Goal: Transaction & Acquisition: Book appointment/travel/reservation

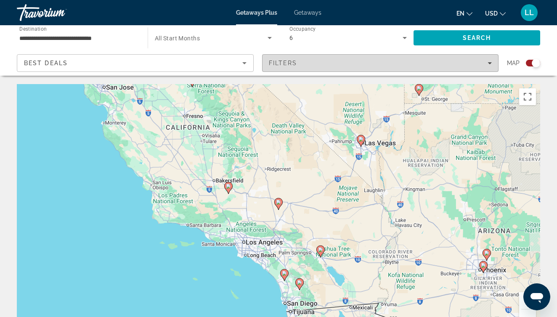
click at [486, 64] on div "Filters" at bounding box center [380, 63] width 223 height 7
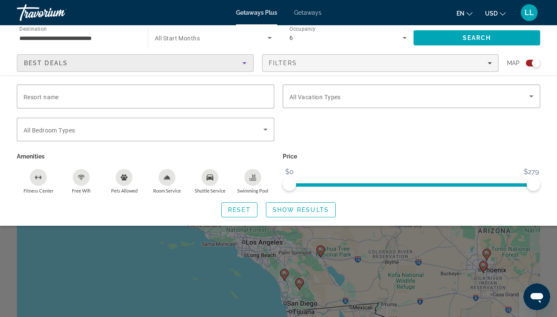
click at [244, 59] on icon "Sort by" at bounding box center [244, 63] width 10 height 10
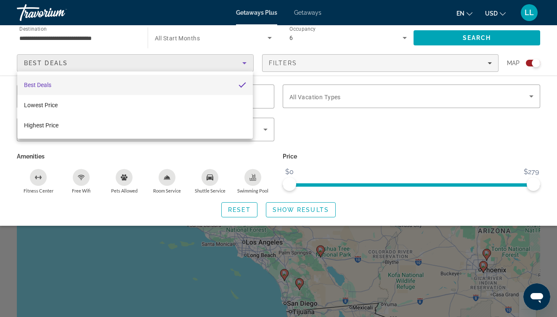
click at [244, 61] on div at bounding box center [278, 158] width 557 height 317
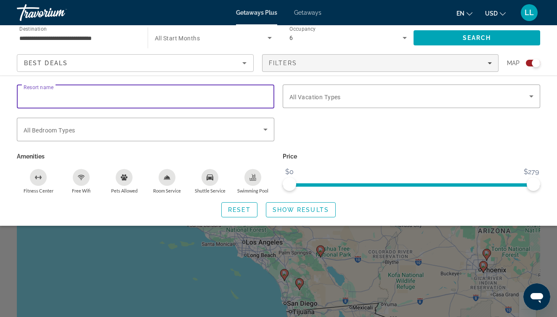
click at [236, 100] on input "Resort name" at bounding box center [146, 97] width 244 height 10
click at [336, 97] on span "All Vacation Types" at bounding box center [314, 97] width 51 height 7
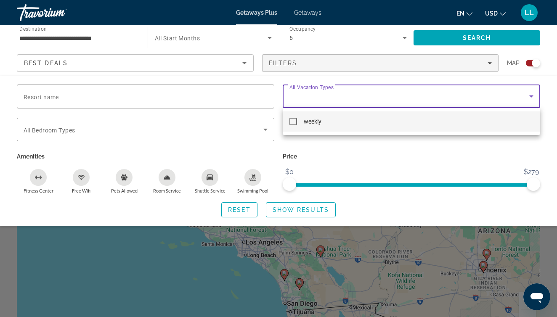
click at [336, 97] on div at bounding box center [278, 158] width 557 height 317
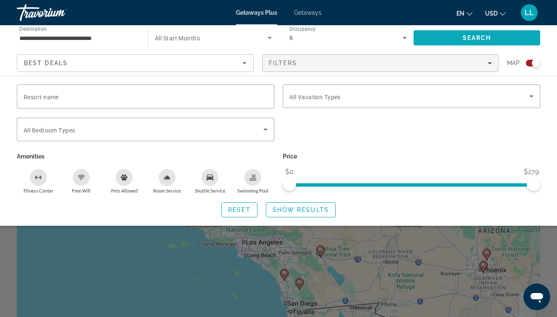
click at [470, 34] on span "Search" at bounding box center [477, 38] width 127 height 20
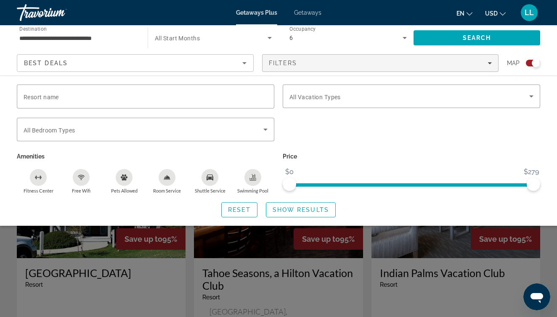
scroll to position [563, 0]
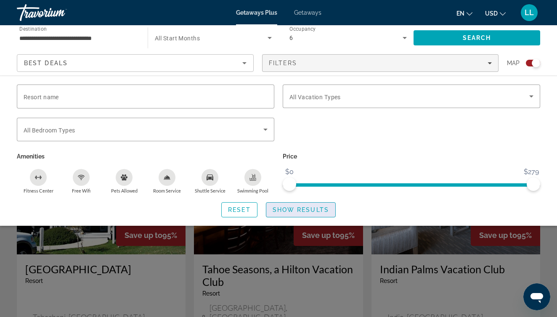
click at [316, 212] on span "Show Results" at bounding box center [301, 210] width 56 height 7
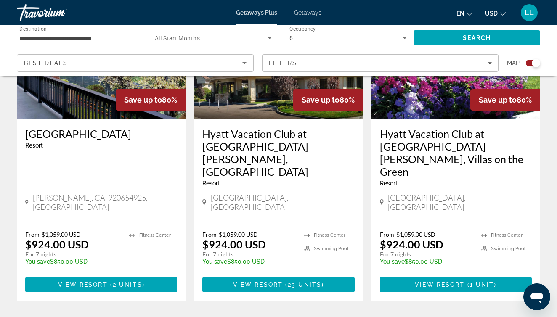
scroll to position [1336, 0]
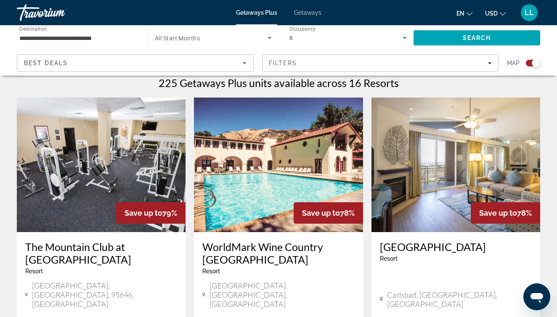
scroll to position [268, 0]
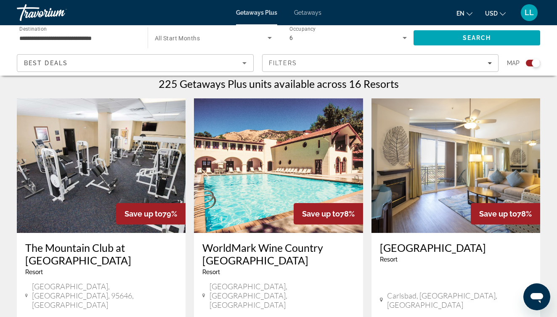
click at [427, 174] on img "Main content" at bounding box center [456, 165] width 169 height 135
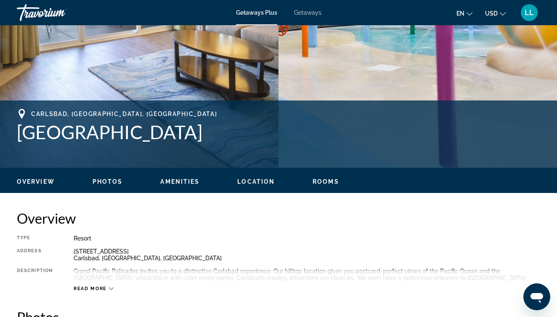
scroll to position [269, 0]
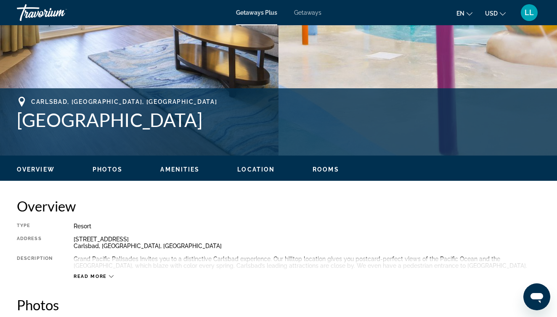
click at [328, 170] on span "Rooms" at bounding box center [326, 169] width 27 height 7
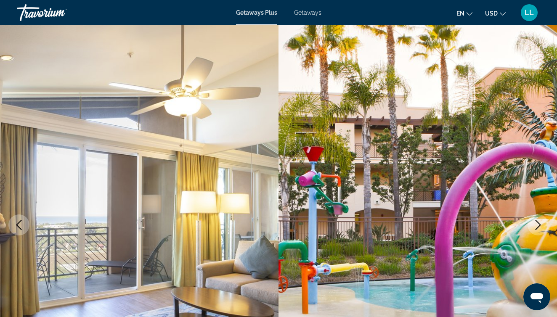
scroll to position [0, 0]
click at [263, 17] on div "Getaways Plus Getaways en English Español Français Italiano Português русский U…" at bounding box center [278, 13] width 557 height 22
click at [40, 13] on div "Travorium" at bounding box center [59, 13] width 84 height 22
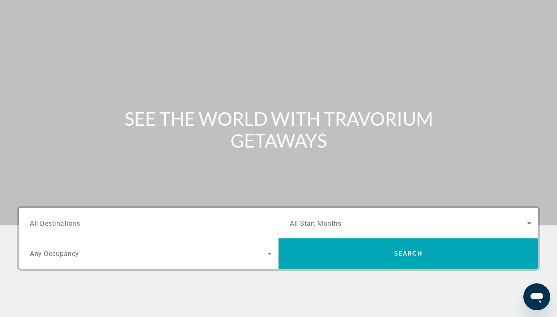
scroll to position [30, 0]
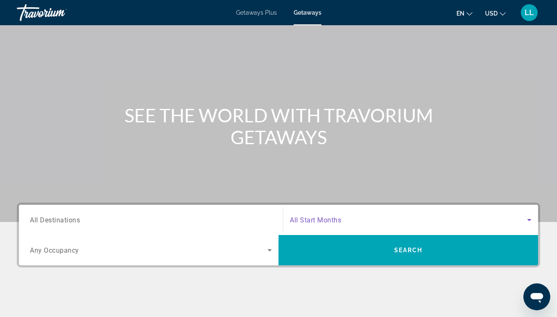
click at [411, 220] on span "Search widget" at bounding box center [408, 220] width 237 height 10
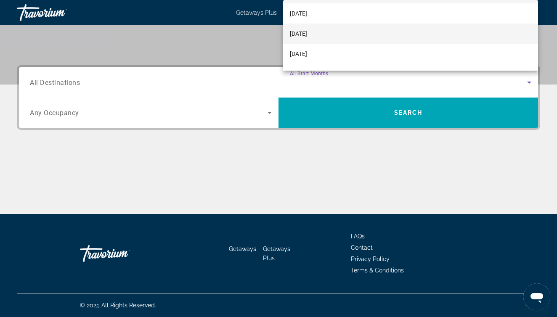
scroll to position [25, 0]
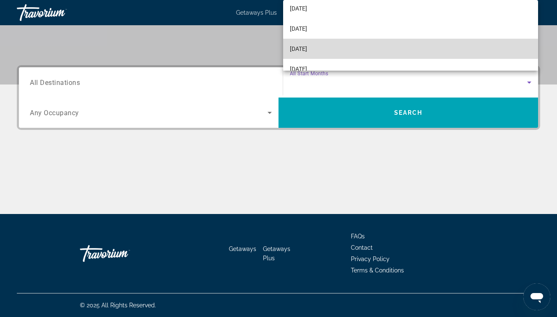
click at [344, 45] on mat-option "[DATE]" at bounding box center [410, 49] width 255 height 20
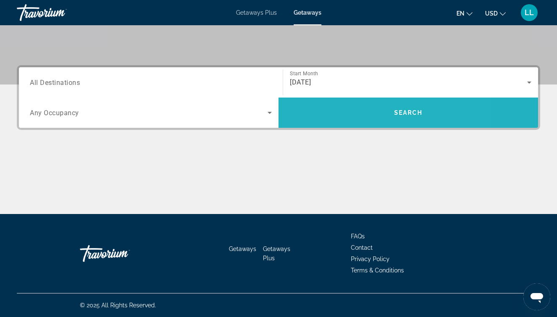
click at [354, 117] on span "Search" at bounding box center [409, 113] width 260 height 20
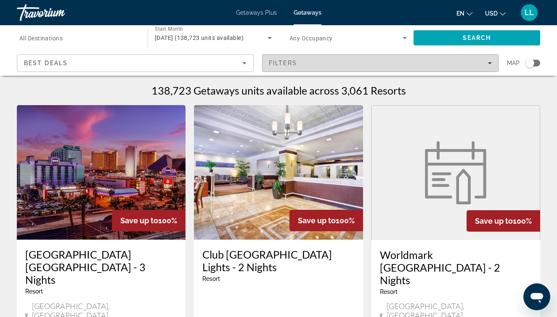
click at [490, 64] on icon "Filters" at bounding box center [490, 63] width 4 height 2
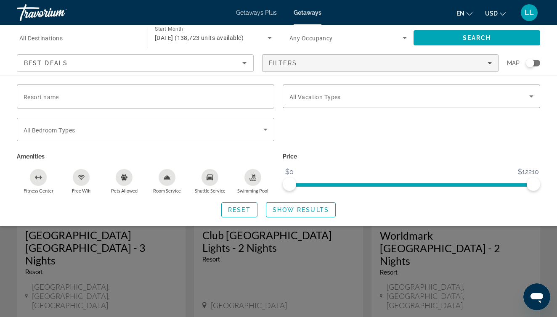
scroll to position [11, 0]
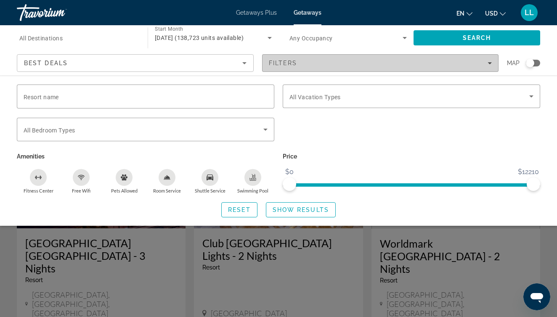
click at [437, 64] on div "Filters" at bounding box center [380, 63] width 223 height 7
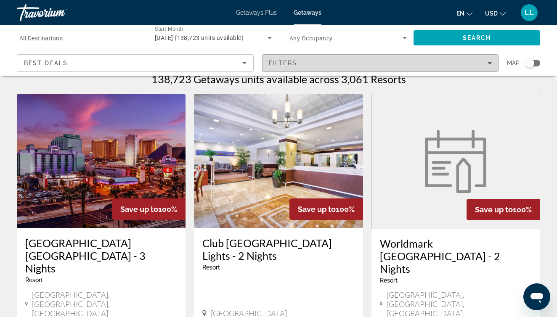
click at [437, 64] on div "Filters" at bounding box center [380, 63] width 223 height 7
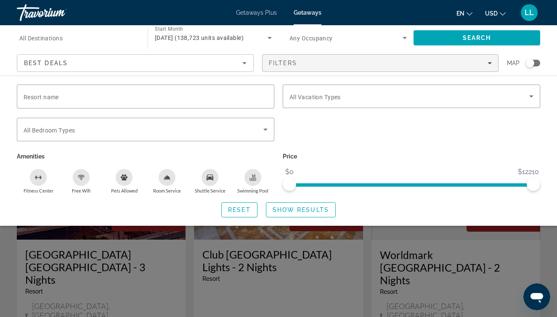
scroll to position [0, 0]
click at [402, 37] on icon "Search widget" at bounding box center [405, 38] width 10 height 10
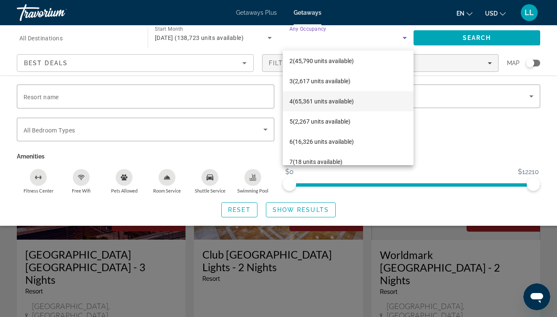
scroll to position [24, 0]
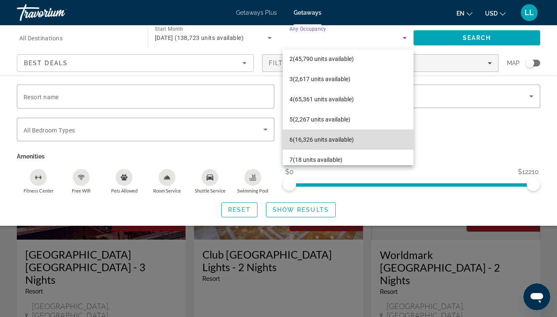
click at [339, 138] on span "6 (16,326 units available)" at bounding box center [321, 140] width 64 height 10
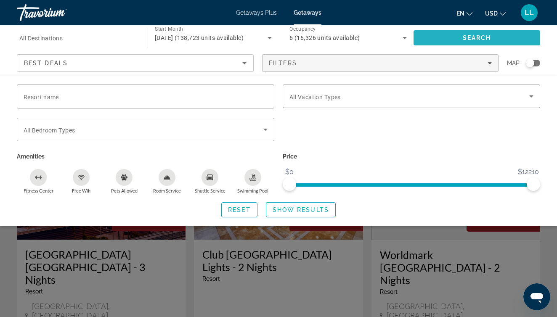
click at [468, 37] on span "Search" at bounding box center [477, 38] width 29 height 7
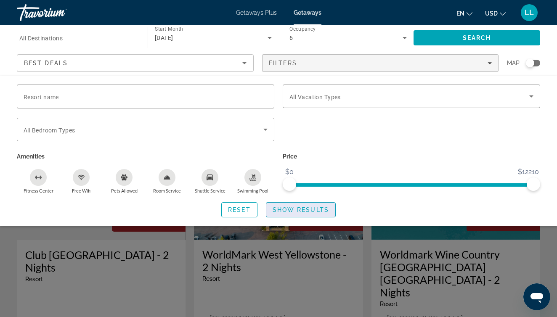
click at [308, 210] on span "Show Results" at bounding box center [301, 210] width 56 height 7
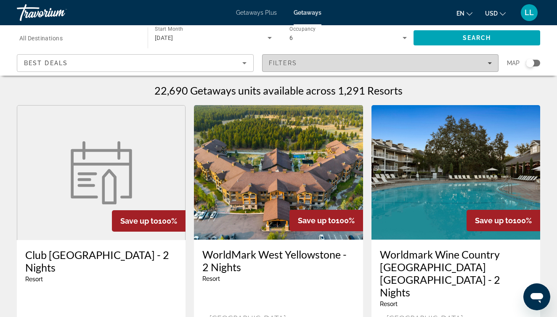
click at [479, 62] on div "Filters" at bounding box center [380, 63] width 223 height 7
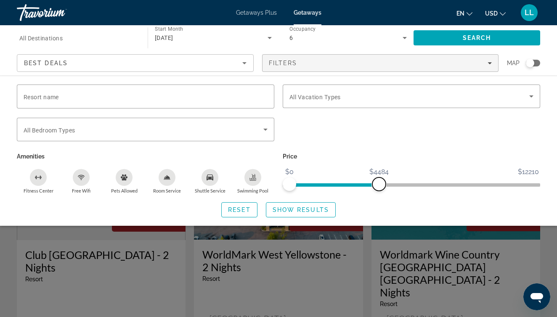
drag, startPoint x: 535, startPoint y: 182, endPoint x: 380, endPoint y: 193, distance: 154.8
click at [380, 193] on div "Price $0 $12210 $0 $4484" at bounding box center [412, 172] width 266 height 43
drag, startPoint x: 381, startPoint y: 186, endPoint x: 327, endPoint y: 191, distance: 54.5
click at [326, 190] on span "ngx-slider-max" at bounding box center [323, 184] width 13 height 13
drag, startPoint x: 329, startPoint y: 183, endPoint x: 324, endPoint y: 182, distance: 4.6
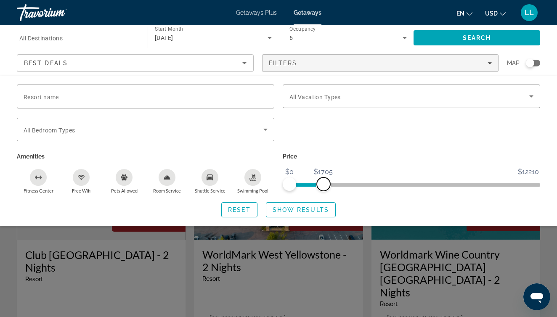
click at [324, 182] on span "ngx-slider-max" at bounding box center [323, 184] width 13 height 13
click at [311, 209] on span "Show Results" at bounding box center [301, 210] width 56 height 7
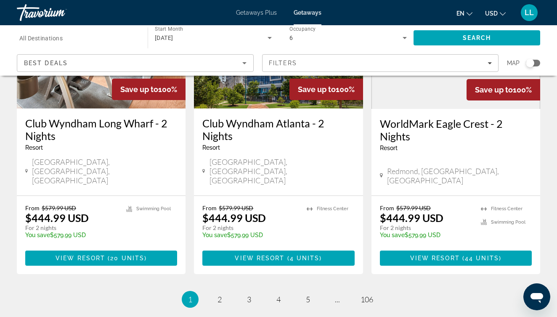
scroll to position [1133, 0]
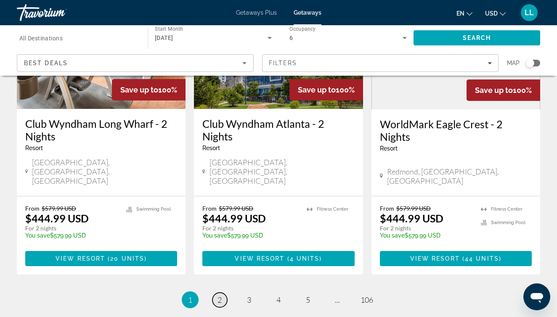
click at [218, 295] on span "2" at bounding box center [220, 299] width 4 height 9
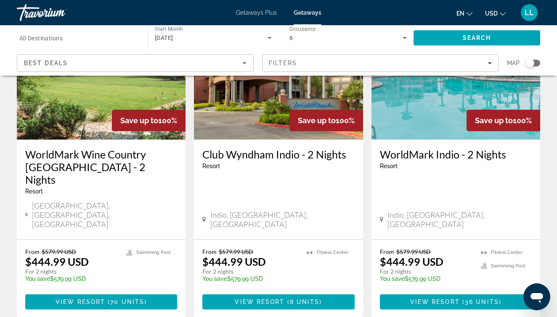
scroll to position [1073, 0]
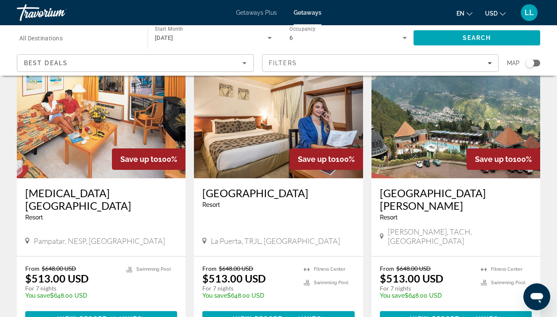
scroll to position [1083, 0]
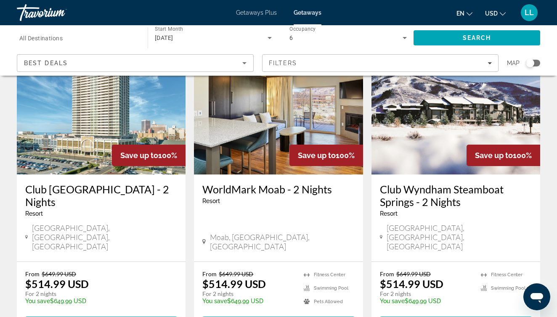
scroll to position [1043, 0]
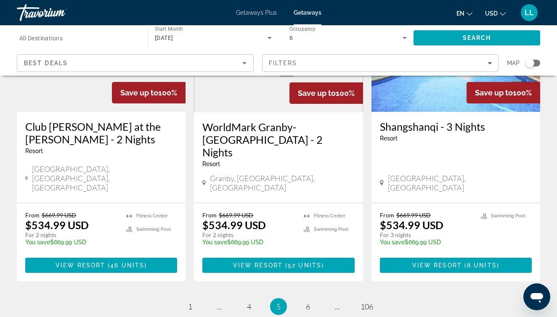
scroll to position [1121, 0]
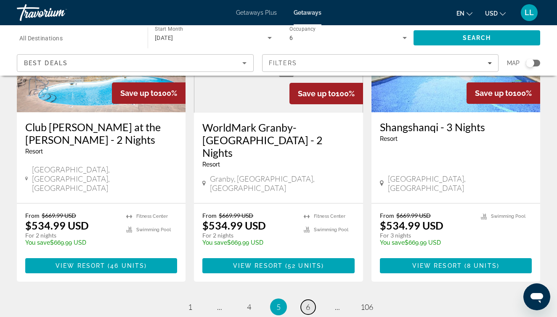
click at [307, 303] on span "6" at bounding box center [308, 307] width 4 height 9
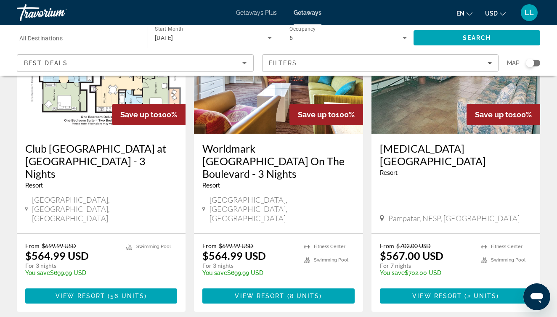
scroll to position [1089, 0]
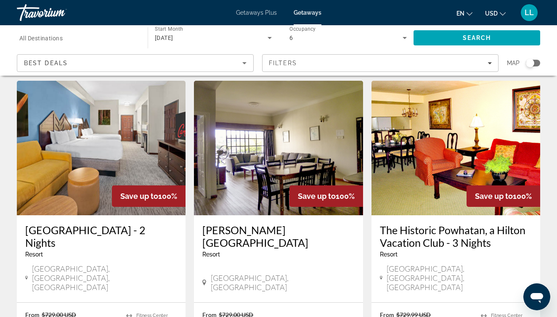
scroll to position [1049, 0]
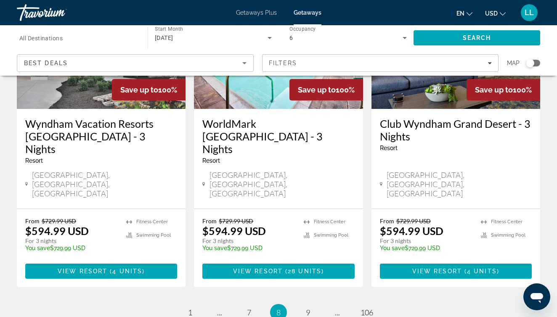
scroll to position [1133, 0]
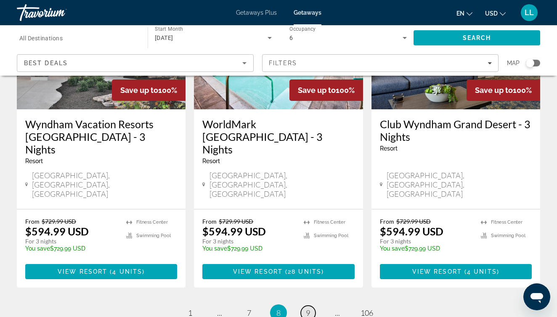
click at [308, 308] on span "9" at bounding box center [308, 312] width 4 height 9
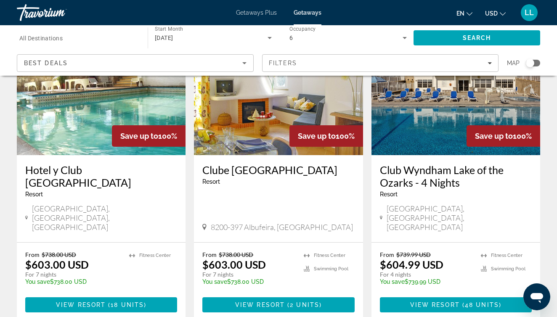
scroll to position [1054, 0]
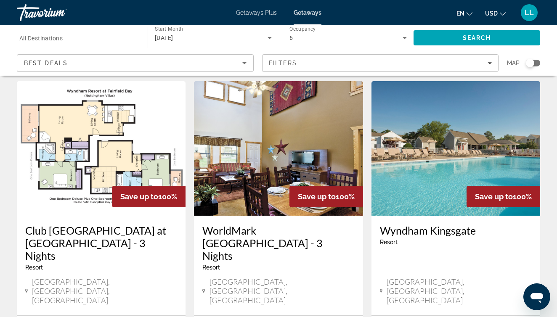
scroll to position [1025, 0]
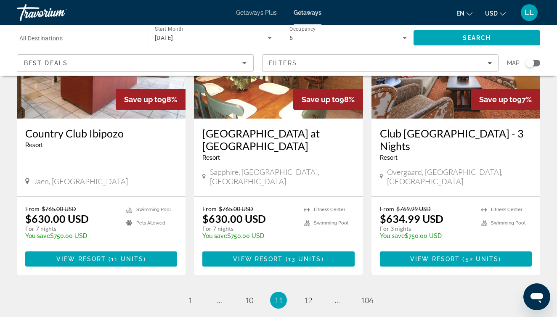
scroll to position [1091, 0]
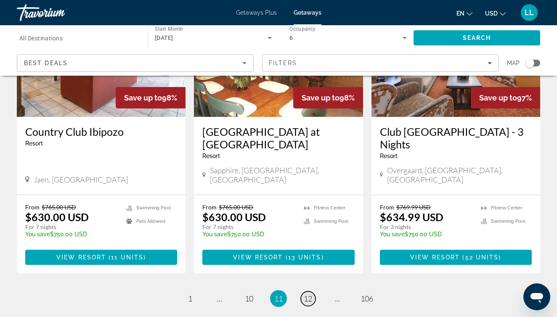
click at [307, 294] on span "12" at bounding box center [308, 298] width 8 height 9
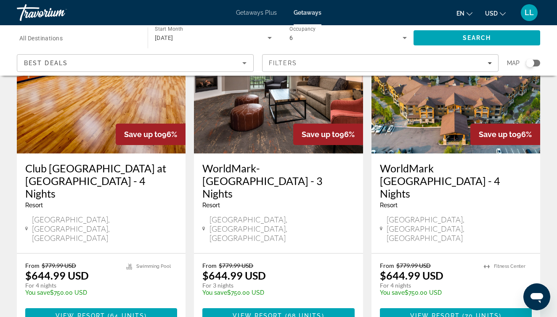
scroll to position [1037, 0]
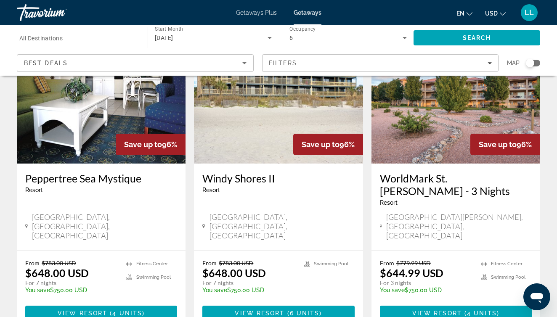
scroll to position [1049, 0]
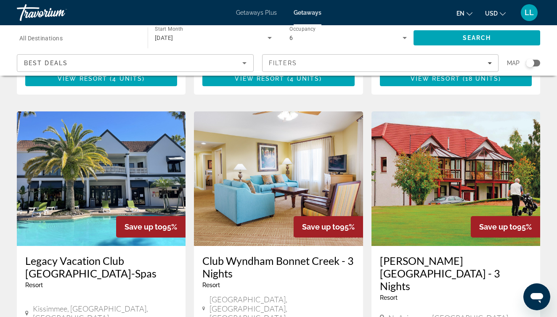
scroll to position [320, 0]
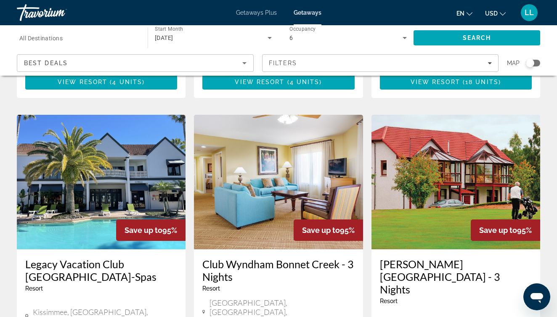
click at [117, 130] on img "Main content" at bounding box center [101, 182] width 169 height 135
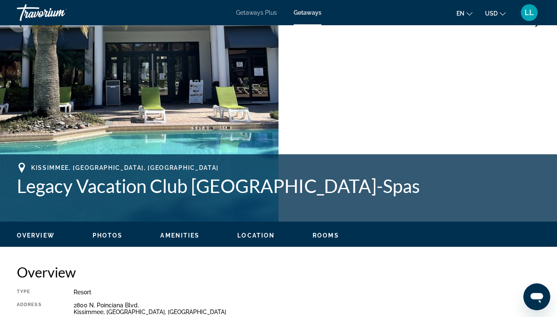
scroll to position [204, 0]
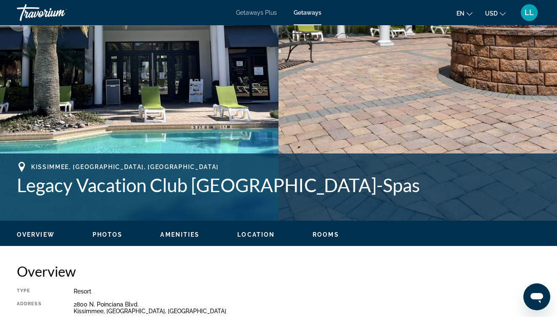
click at [322, 236] on span "Rooms" at bounding box center [326, 234] width 27 height 7
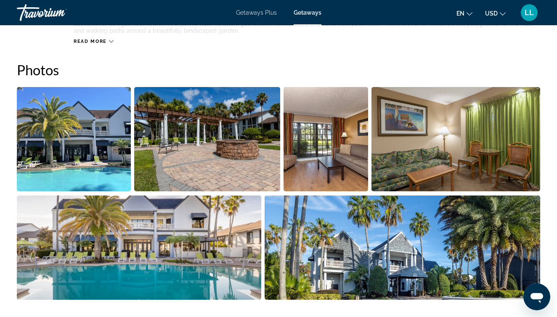
scroll to position [531, 0]
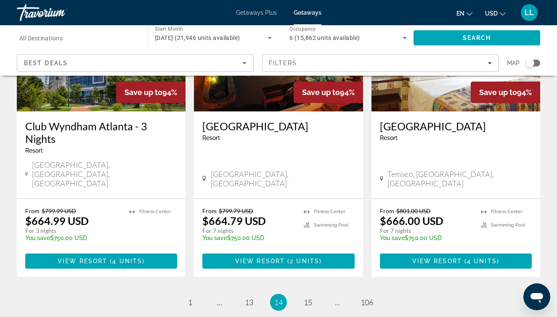
scroll to position [1100, 0]
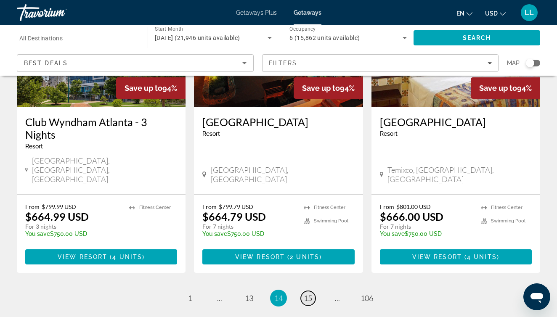
click at [309, 294] on span "15" at bounding box center [308, 298] width 8 height 9
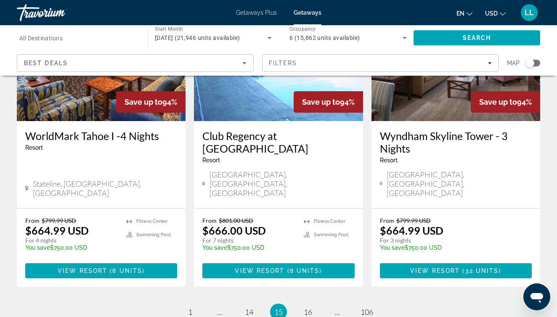
scroll to position [1121, 0]
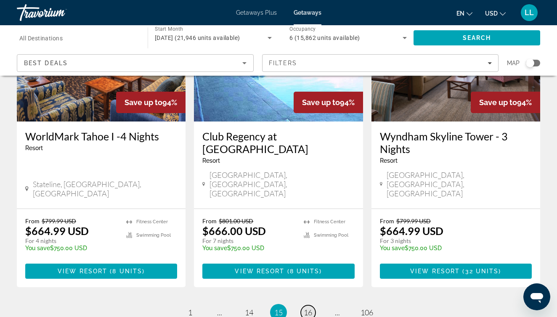
click at [308, 308] on span "16" at bounding box center [308, 312] width 8 height 9
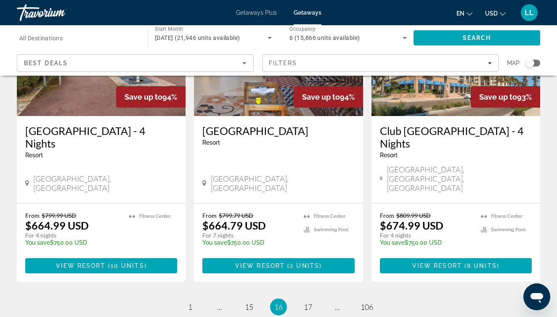
scroll to position [1091, 0]
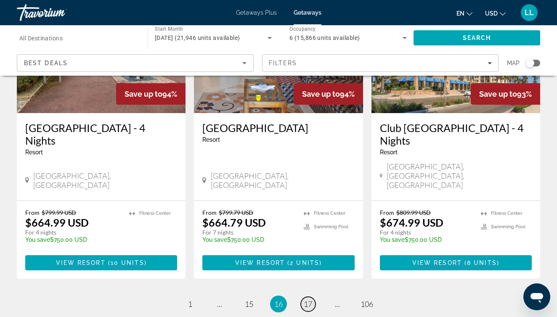
click at [310, 300] on span "17" at bounding box center [308, 304] width 8 height 9
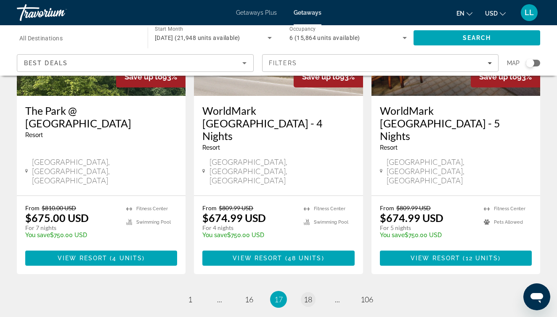
scroll to position [1133, 0]
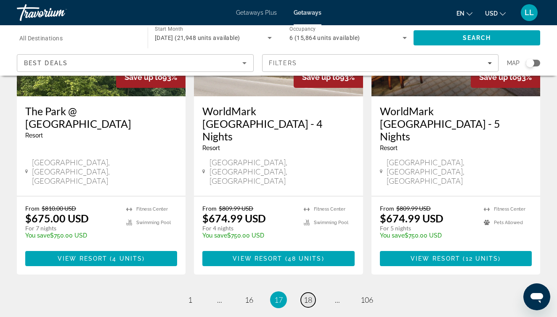
click at [311, 295] on span "18" at bounding box center [308, 299] width 8 height 9
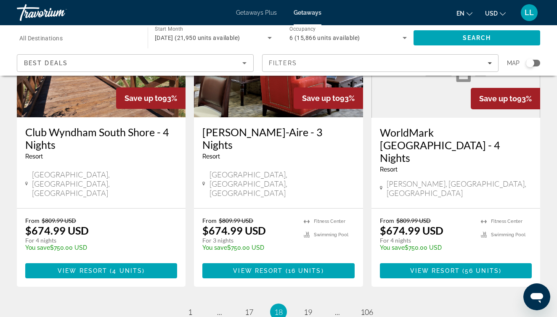
scroll to position [1111, 0]
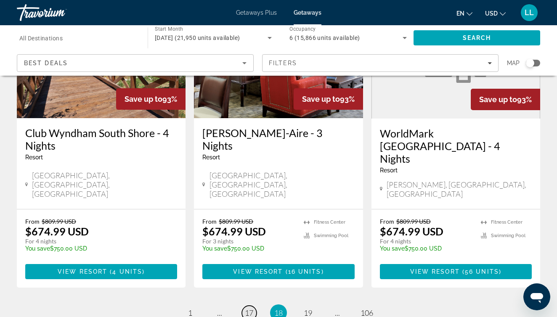
click at [251, 308] on span "17" at bounding box center [249, 312] width 8 height 9
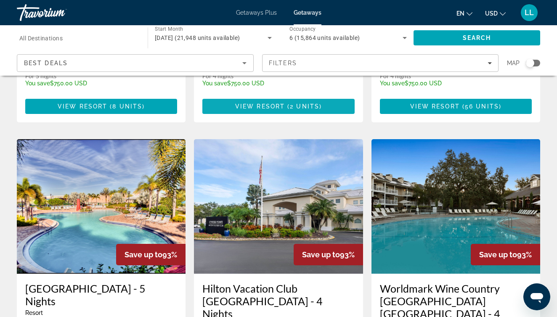
scroll to position [284, 0]
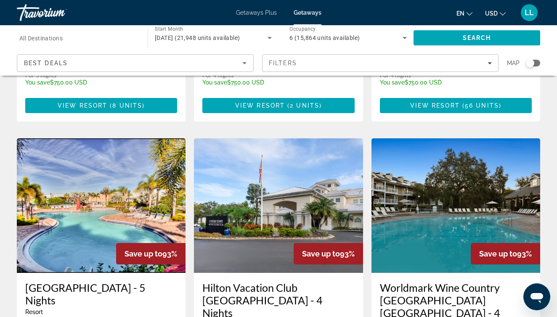
click at [141, 178] on img "Main content" at bounding box center [101, 205] width 169 height 135
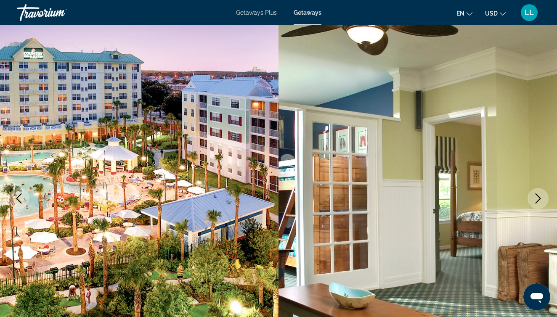
scroll to position [32, 0]
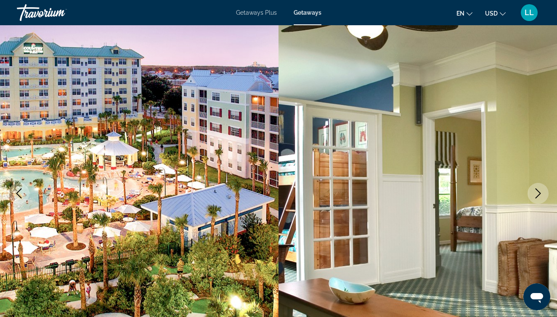
click at [537, 193] on icon "Next image" at bounding box center [538, 194] width 10 height 10
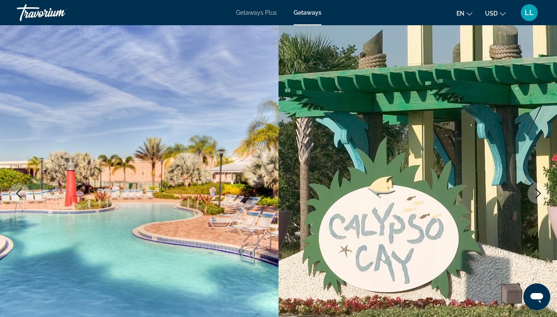
click at [538, 194] on icon "Next image" at bounding box center [538, 194] width 10 height 10
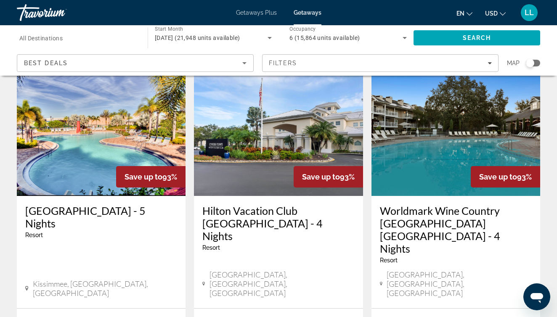
scroll to position [360, 0]
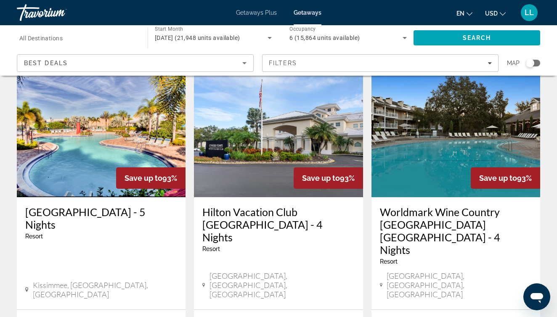
click at [312, 139] on img "Main content" at bounding box center [278, 130] width 169 height 135
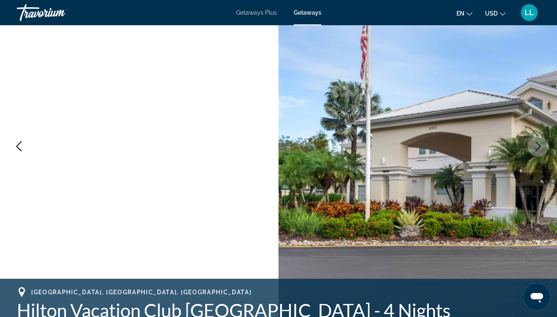
scroll to position [86, 0]
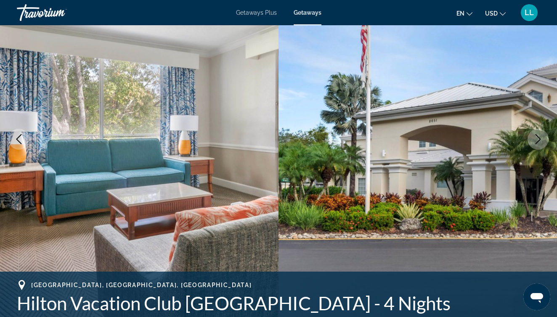
click at [541, 139] on icon "Next image" at bounding box center [538, 139] width 5 height 10
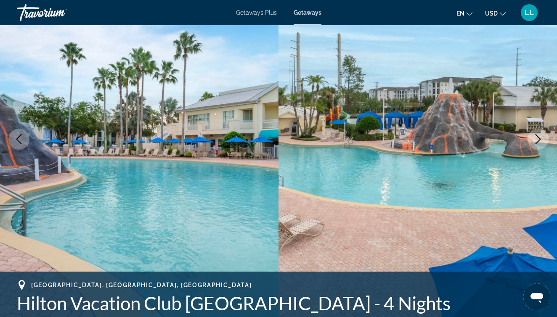
click at [541, 139] on icon "Next image" at bounding box center [538, 139] width 5 height 10
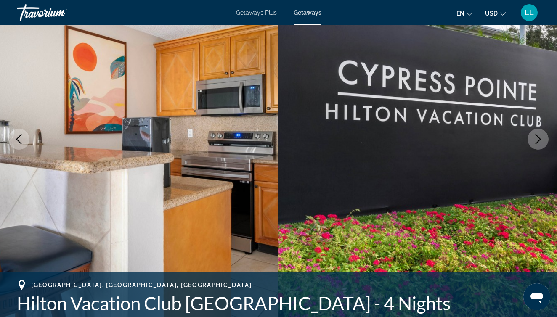
click at [541, 139] on icon "Next image" at bounding box center [538, 139] width 5 height 10
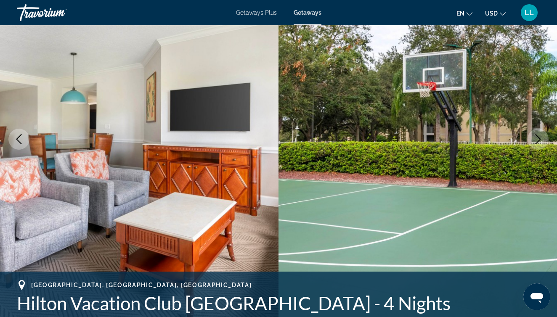
click at [541, 139] on icon "Next image" at bounding box center [538, 139] width 5 height 10
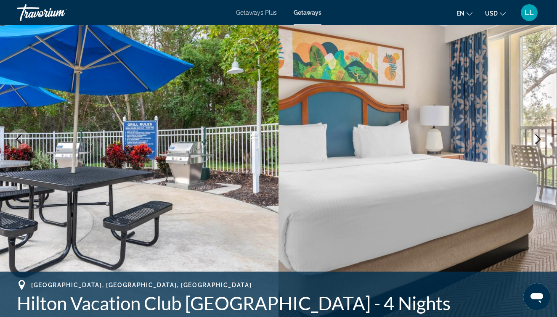
click at [541, 139] on icon "Next image" at bounding box center [538, 139] width 5 height 10
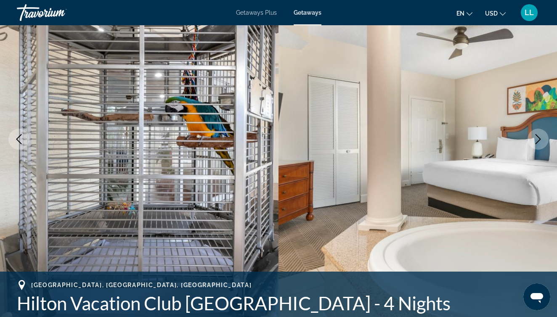
click at [541, 139] on icon "Next image" at bounding box center [538, 139] width 5 height 10
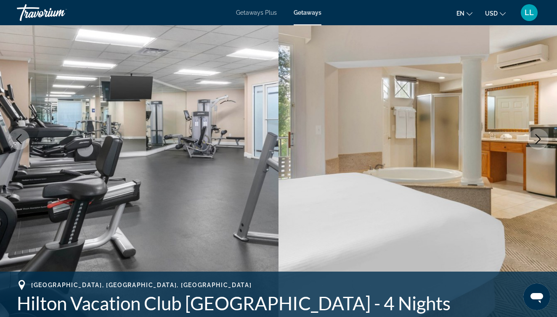
click at [541, 139] on icon "Next image" at bounding box center [538, 139] width 5 height 10
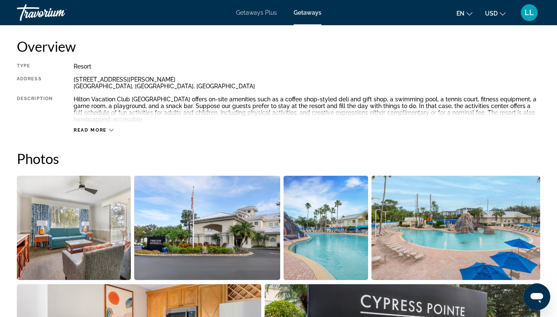
scroll to position [420, 0]
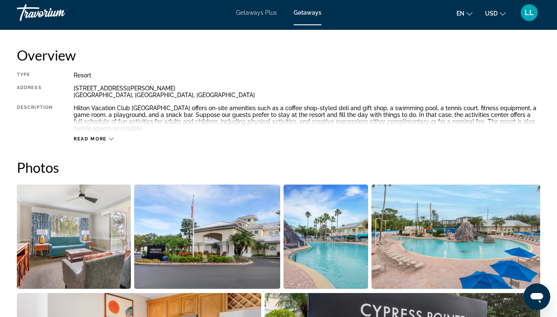
click at [110, 137] on icon "Main content" at bounding box center [111, 139] width 5 height 5
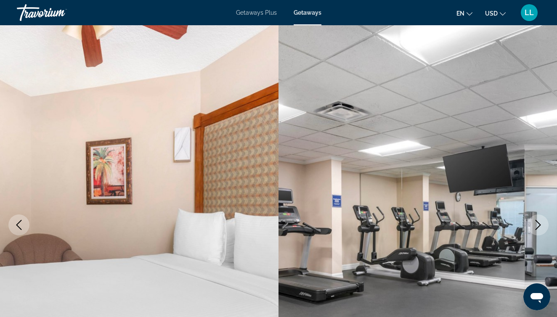
scroll to position [0, 0]
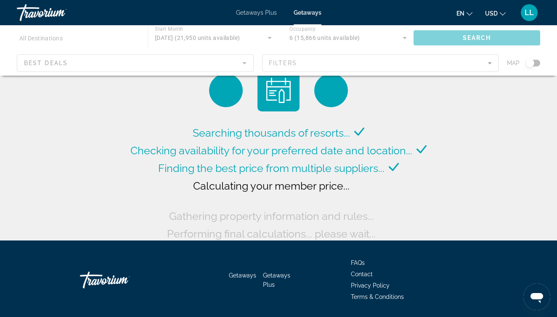
scroll to position [2, 0]
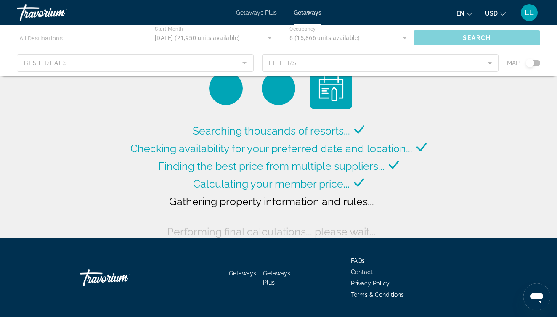
click at [303, 61] on div "Main content" at bounding box center [278, 50] width 557 height 50
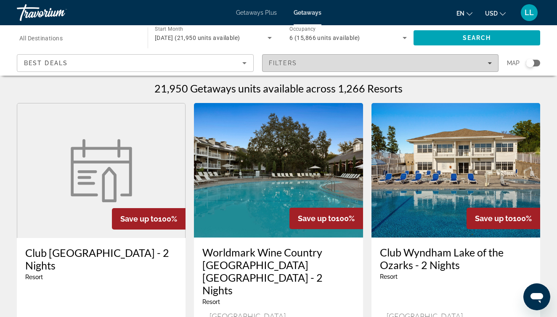
click at [388, 60] on div "Filters" at bounding box center [380, 63] width 223 height 7
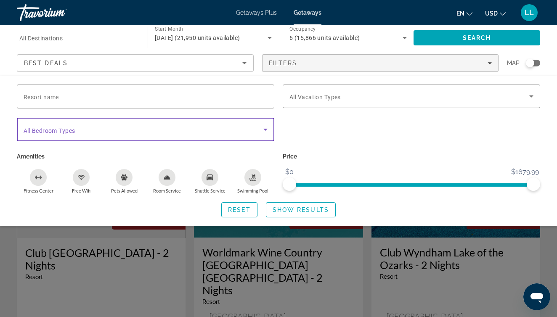
click at [263, 131] on icon "Search widget" at bounding box center [265, 130] width 10 height 10
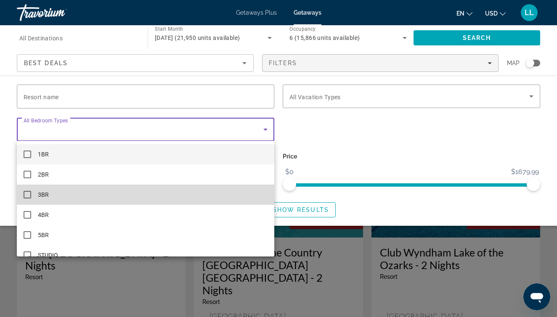
click at [29, 193] on mat-pseudo-checkbox at bounding box center [28, 195] width 8 height 8
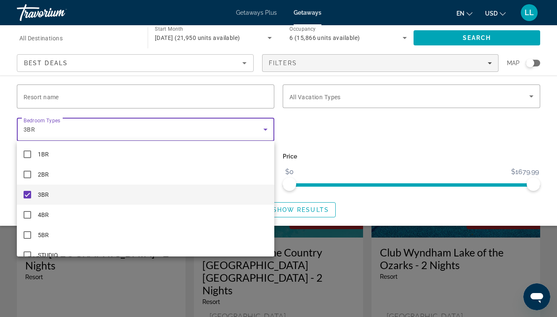
click at [311, 211] on div at bounding box center [278, 158] width 557 height 317
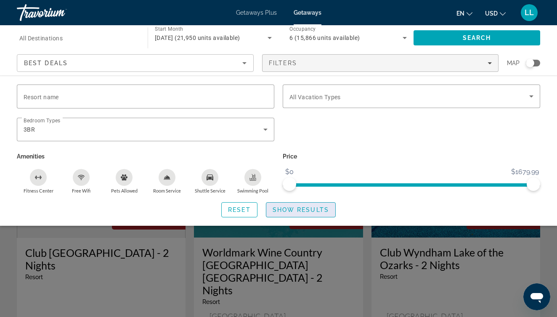
click at [306, 210] on span "Show Results" at bounding box center [301, 210] width 56 height 7
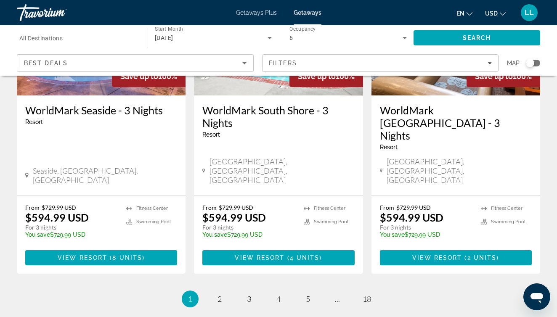
scroll to position [1108, 0]
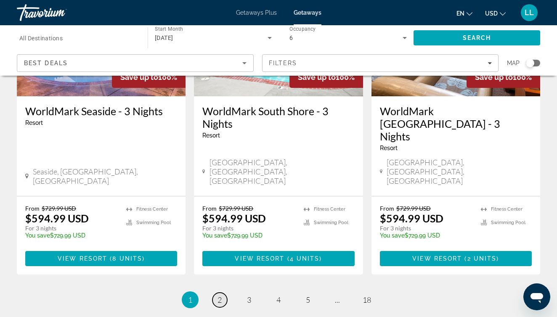
click at [220, 295] on span "2" at bounding box center [220, 299] width 4 height 9
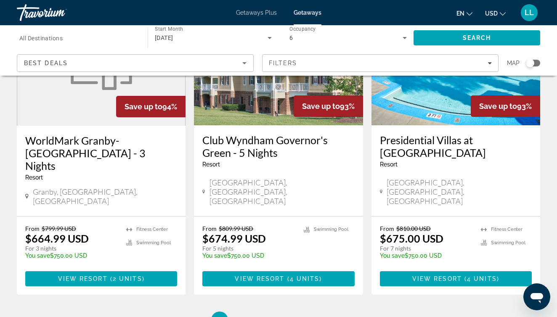
scroll to position [1076, 0]
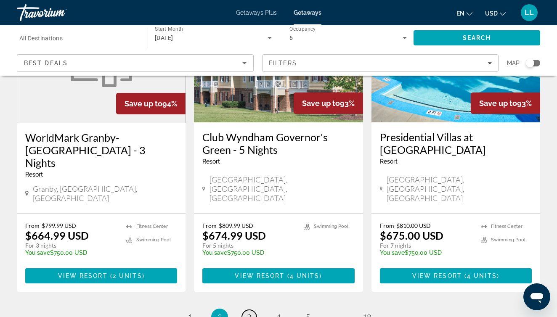
click at [250, 313] on span "3" at bounding box center [249, 317] width 4 height 9
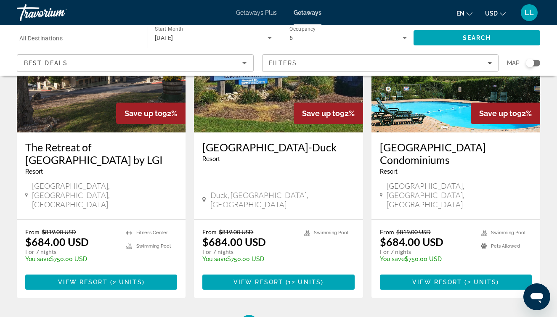
scroll to position [1051, 0]
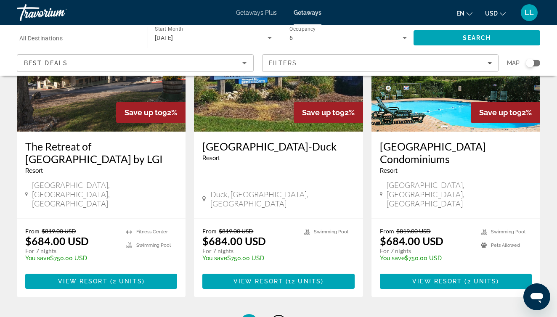
click at [276, 317] on span "4" at bounding box center [278, 322] width 4 height 9
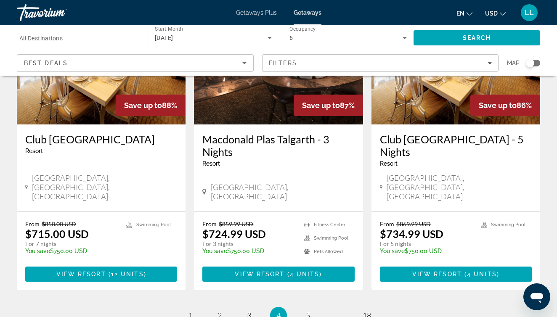
scroll to position [1100, 0]
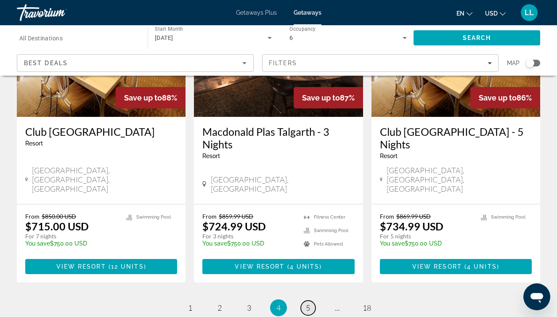
click at [307, 303] on span "5" at bounding box center [308, 307] width 4 height 9
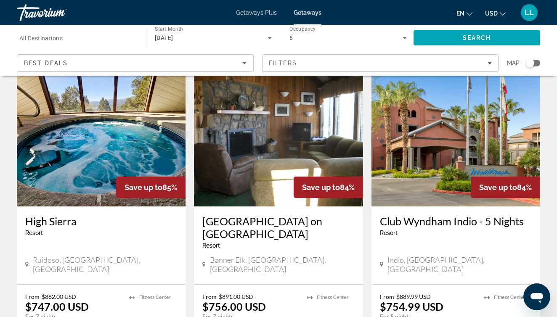
scroll to position [32, 0]
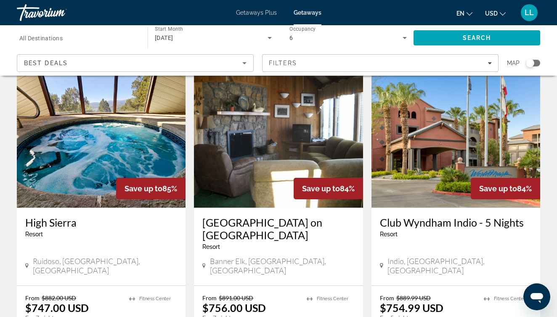
click at [116, 142] on img "Main content" at bounding box center [101, 140] width 169 height 135
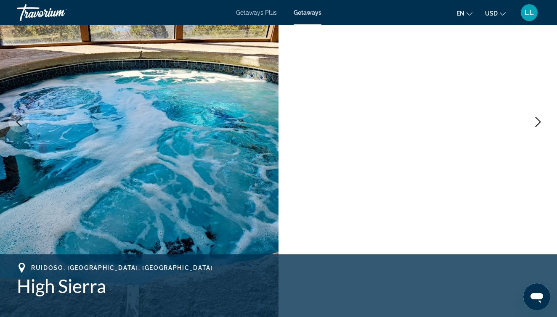
scroll to position [109, 0]
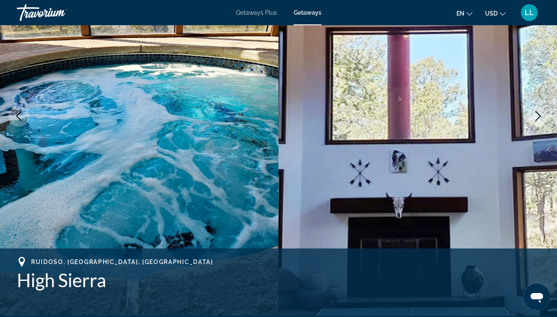
click at [538, 116] on icon "Next image" at bounding box center [538, 116] width 10 height 10
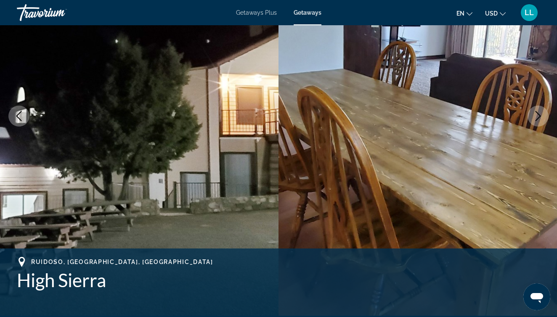
click at [538, 116] on icon "Next image" at bounding box center [538, 116] width 10 height 10
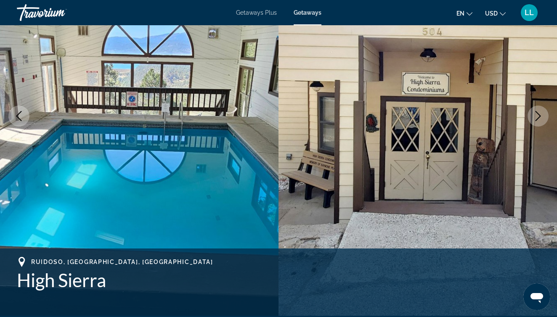
click at [538, 116] on icon "Next image" at bounding box center [538, 116] width 10 height 10
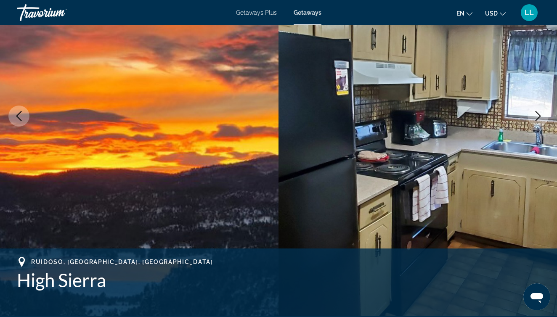
click at [539, 116] on icon "Next image" at bounding box center [538, 116] width 10 height 10
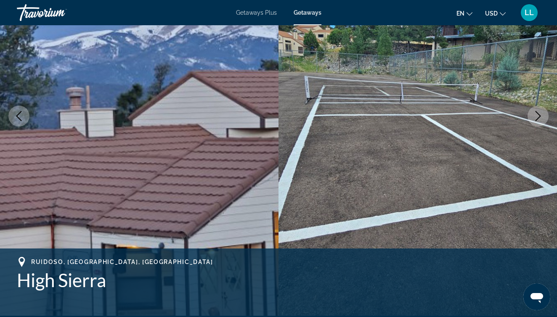
click at [539, 116] on icon "Next image" at bounding box center [538, 116] width 10 height 10
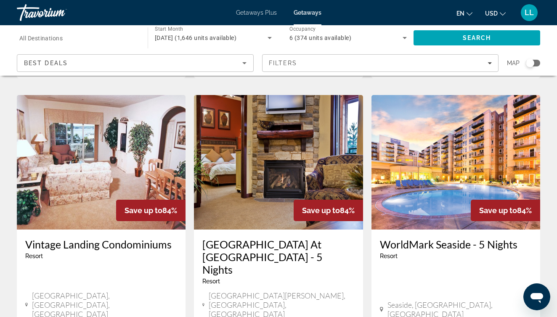
scroll to position [318, 0]
click at [441, 185] on img "Main content" at bounding box center [456, 163] width 169 height 135
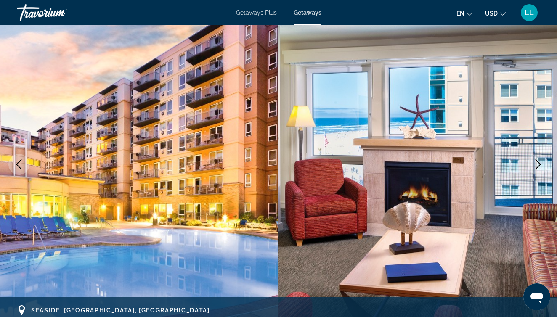
scroll to position [61, 0]
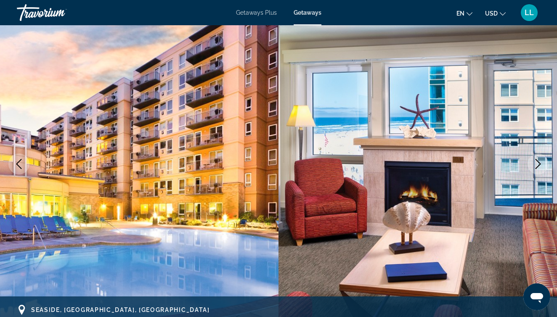
click at [542, 161] on icon "Next image" at bounding box center [538, 164] width 10 height 10
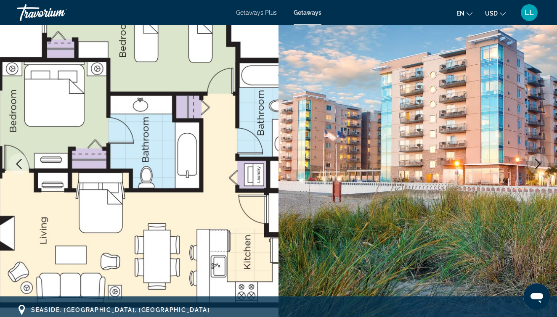
click at [542, 162] on icon "Next image" at bounding box center [538, 164] width 10 height 10
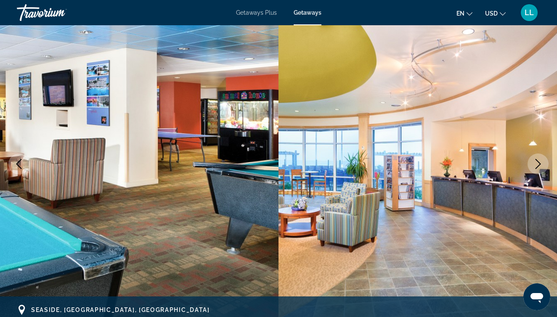
click at [542, 162] on icon "Next image" at bounding box center [538, 164] width 10 height 10
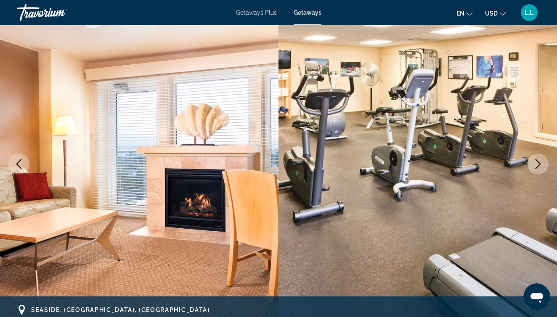
click at [542, 162] on icon "Next image" at bounding box center [538, 164] width 10 height 10
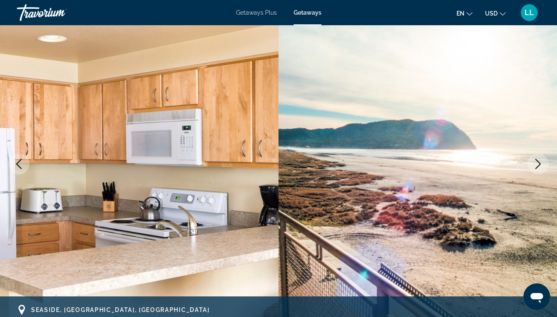
click at [542, 162] on icon "Next image" at bounding box center [538, 164] width 10 height 10
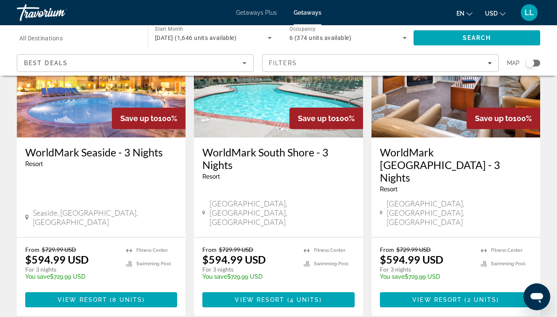
scroll to position [1068, 0]
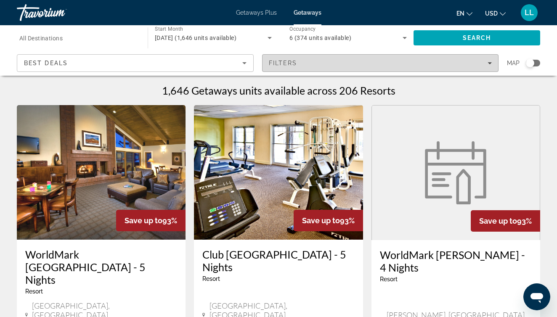
click at [398, 62] on div "Filters" at bounding box center [380, 63] width 223 height 7
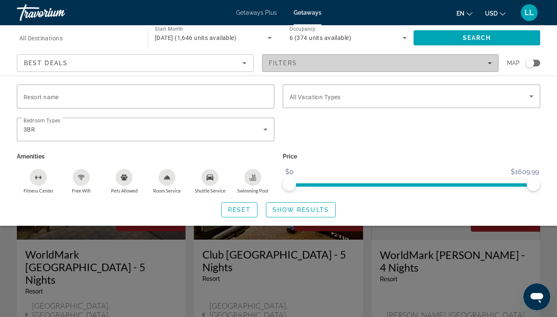
click at [398, 62] on div "Filters" at bounding box center [380, 63] width 223 height 7
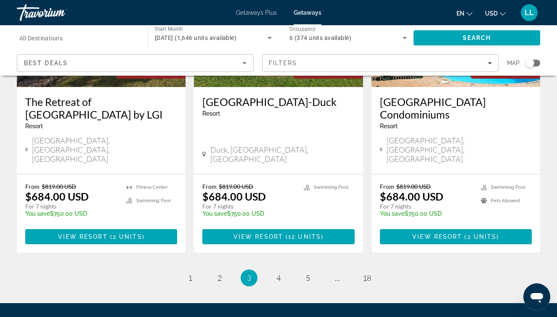
scroll to position [1095, 0]
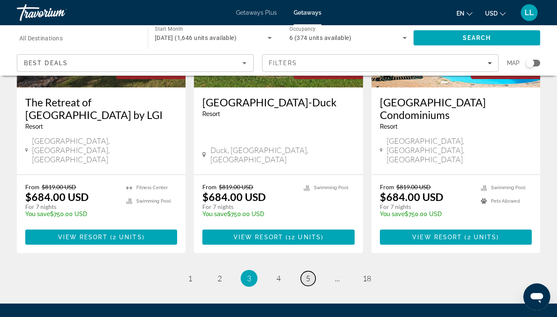
click at [308, 274] on span "5" at bounding box center [308, 278] width 4 height 9
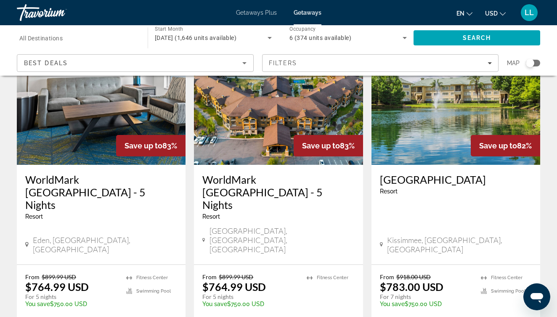
scroll to position [1036, 0]
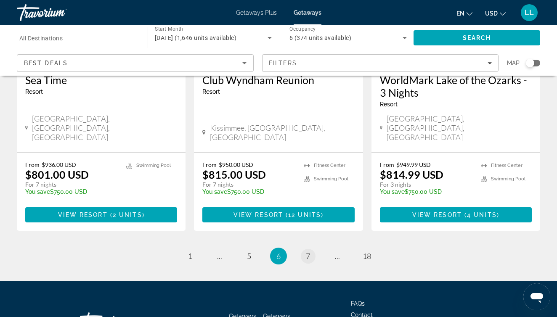
scroll to position [1120, 0]
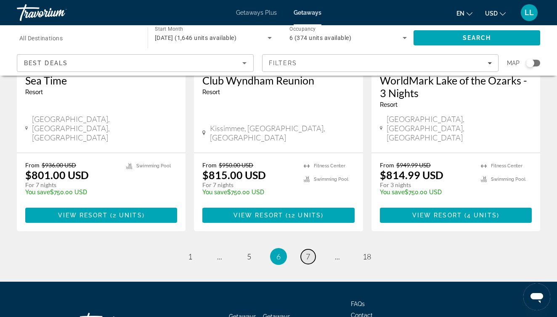
click at [308, 252] on span "7" at bounding box center [308, 256] width 4 height 9
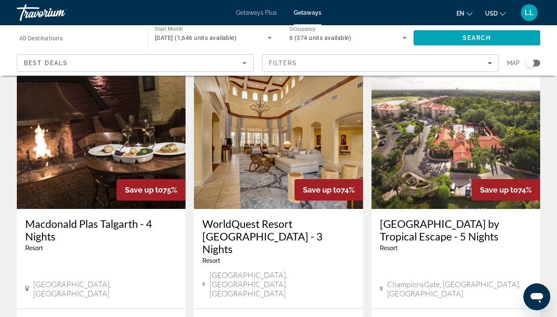
scroll to position [666, 0]
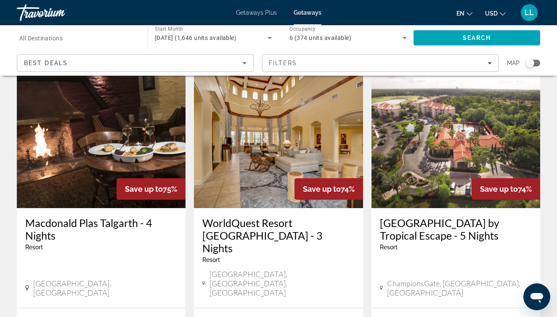
click at [454, 112] on img "Main content" at bounding box center [456, 141] width 169 height 135
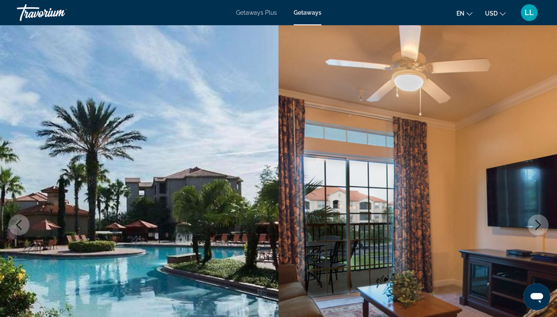
click at [538, 225] on icon "Next image" at bounding box center [538, 225] width 10 height 10
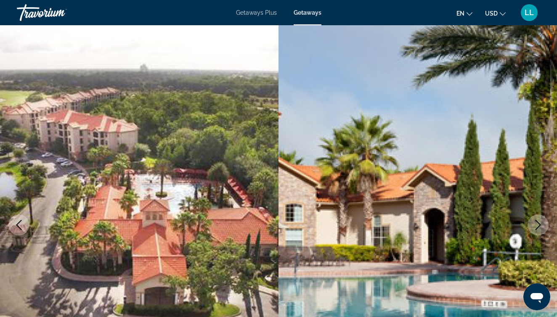
click at [538, 225] on icon "Next image" at bounding box center [538, 225] width 10 height 10
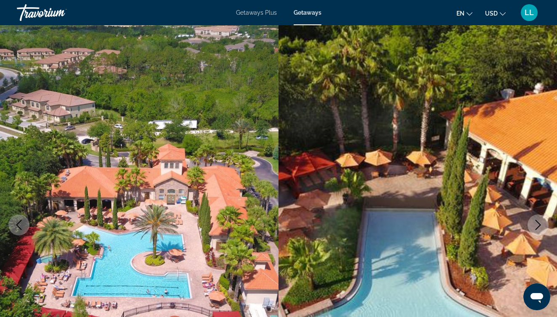
click at [538, 225] on icon "Next image" at bounding box center [538, 225] width 10 height 10
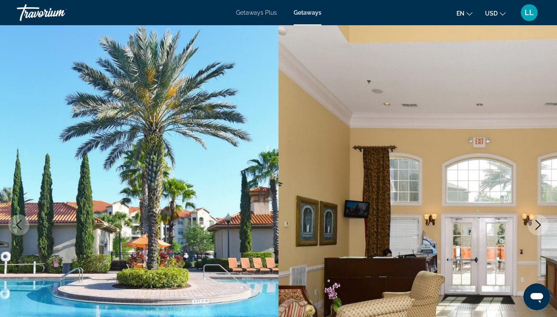
click at [538, 225] on icon "Next image" at bounding box center [538, 225] width 10 height 10
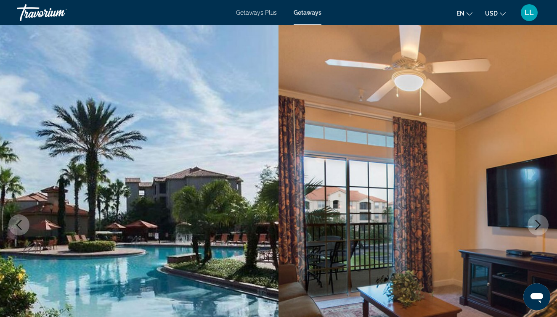
click at [537, 224] on icon "Next image" at bounding box center [538, 225] width 10 height 10
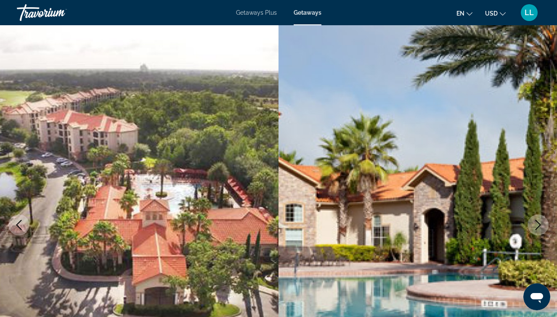
click at [537, 224] on icon "Next image" at bounding box center [538, 225] width 10 height 10
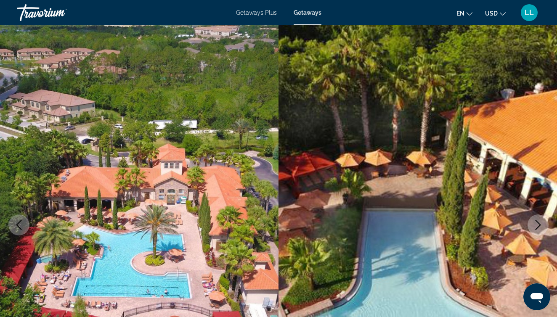
click at [537, 224] on icon "Next image" at bounding box center [538, 225] width 10 height 10
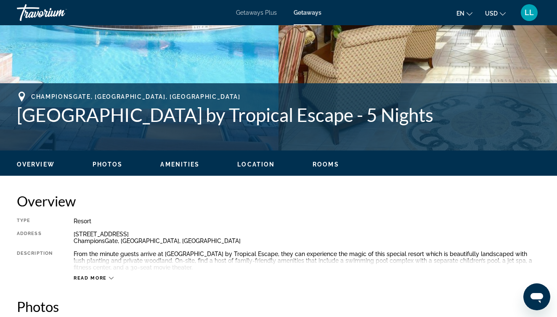
scroll to position [284, 0]
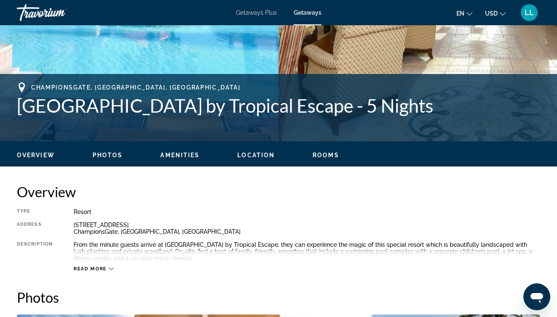
click at [320, 157] on span "Rooms" at bounding box center [326, 155] width 27 height 7
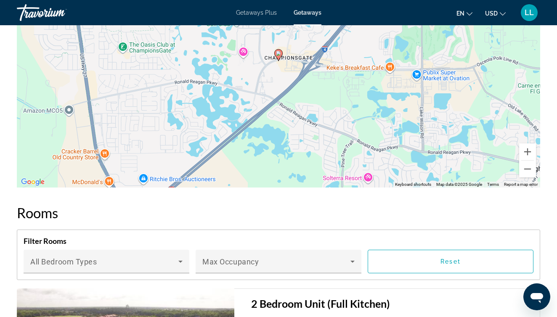
scroll to position [1228, 0]
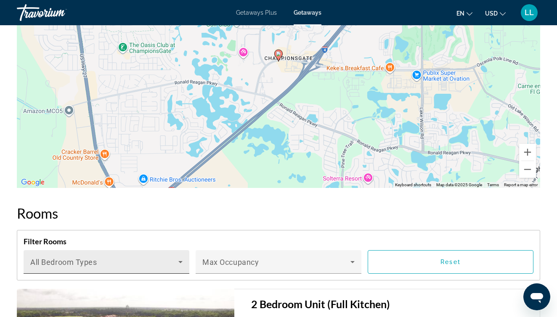
click at [180, 263] on icon "Main content" at bounding box center [180, 262] width 4 height 2
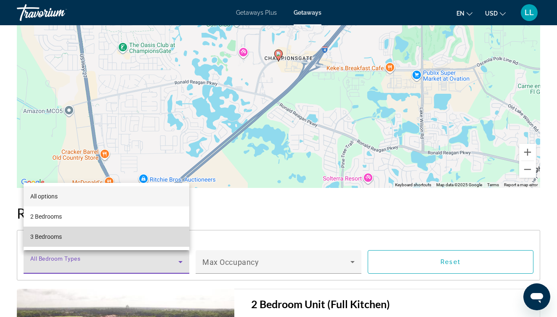
click at [144, 239] on mat-option "3 Bedrooms" at bounding box center [107, 237] width 166 height 20
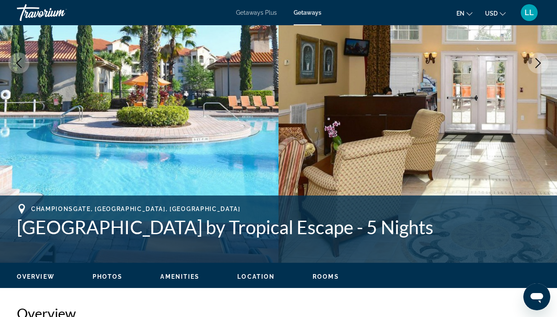
scroll to position [162, 0]
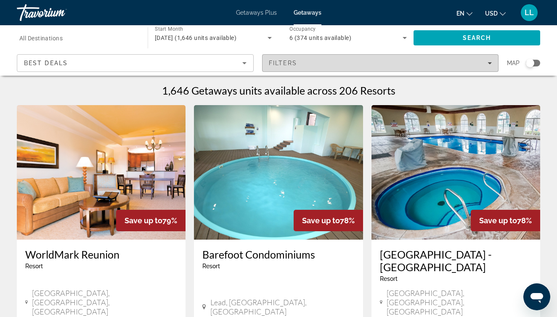
click at [399, 64] on div "Filters" at bounding box center [380, 63] width 223 height 7
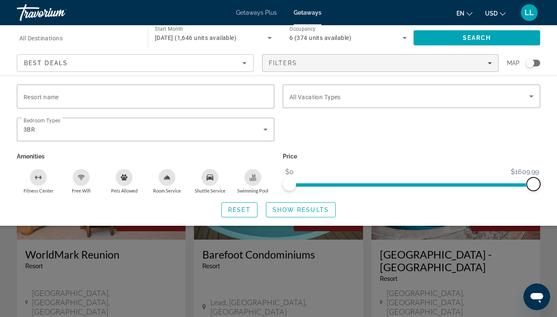
click at [537, 182] on span "ngx-slider-max" at bounding box center [533, 184] width 13 height 13
click at [307, 207] on span "Search widget" at bounding box center [300, 210] width 69 height 20
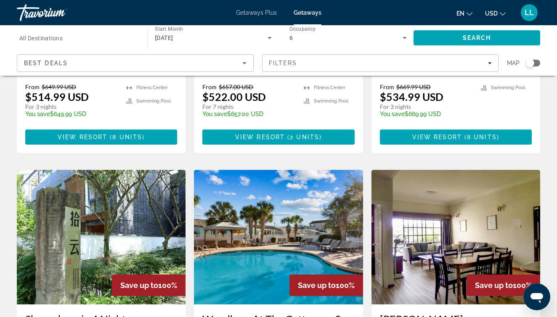
scroll to position [574, 0]
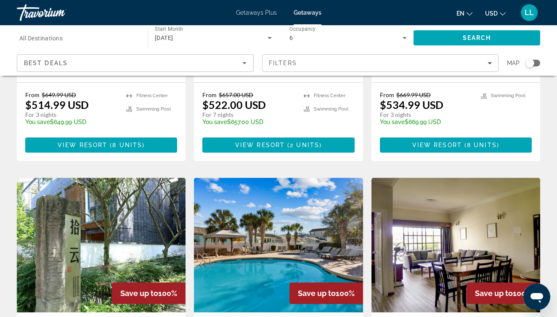
click at [92, 37] on input "Destination All Destinations" at bounding box center [77, 38] width 117 height 10
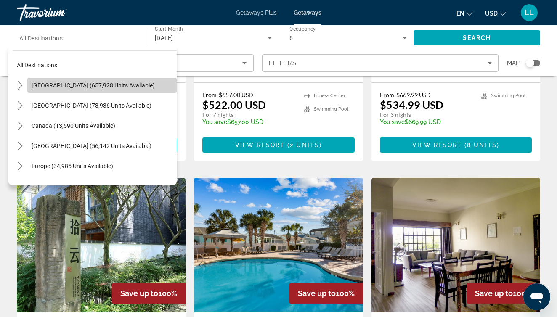
click at [83, 83] on span "[GEOGRAPHIC_DATA] (657,928 units available)" at bounding box center [93, 85] width 123 height 7
type input "**********"
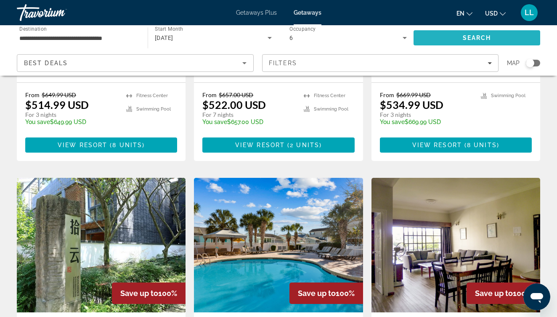
click at [474, 34] on span "Search" at bounding box center [477, 38] width 127 height 20
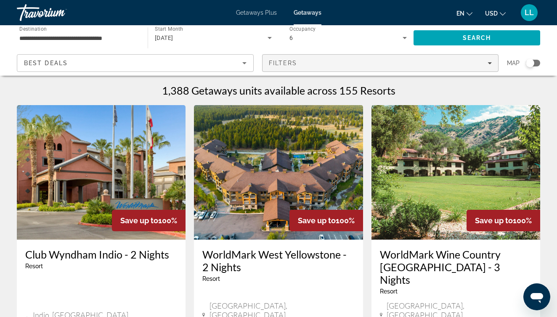
click at [434, 63] on div "Filters" at bounding box center [380, 63] width 223 height 7
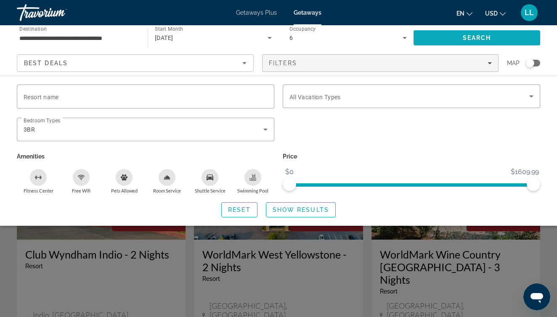
click at [470, 37] on span "Search" at bounding box center [477, 38] width 29 height 7
click at [399, 252] on div "Search widget" at bounding box center [278, 221] width 557 height 191
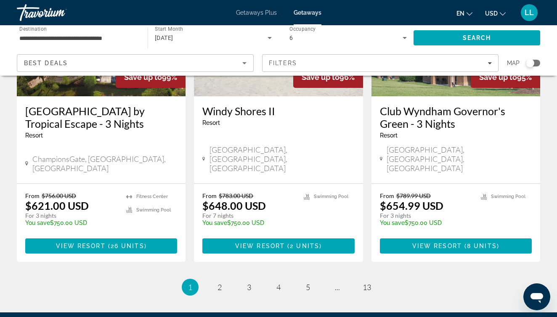
scroll to position [1120, 0]
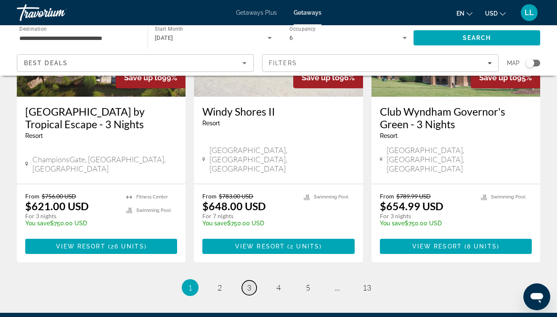
click at [250, 283] on span "3" at bounding box center [249, 287] width 4 height 9
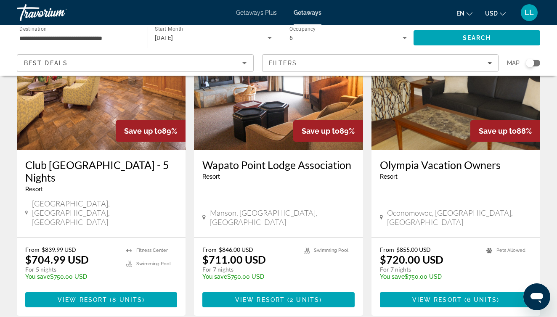
scroll to position [1070, 0]
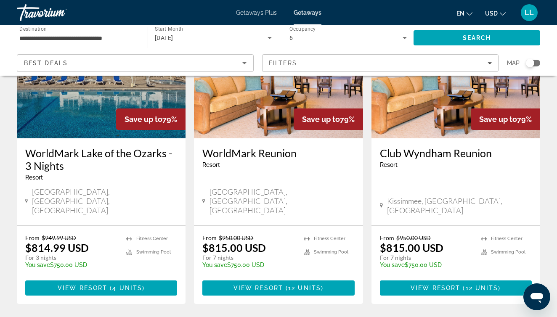
scroll to position [1070, 0]
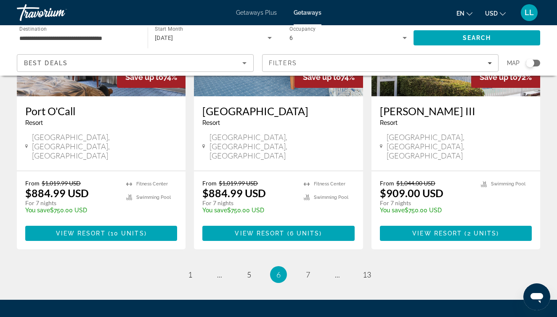
scroll to position [1107, 0]
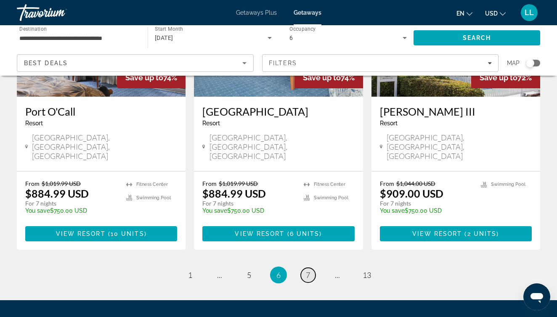
click at [306, 271] on span "7" at bounding box center [308, 275] width 4 height 9
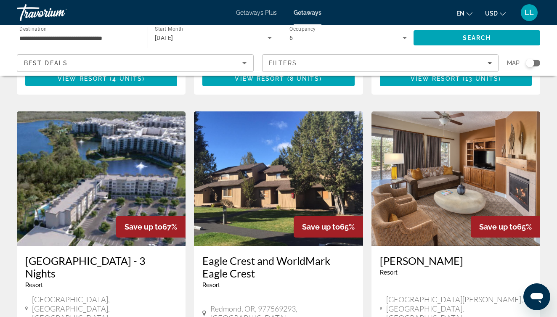
scroll to position [935, 0]
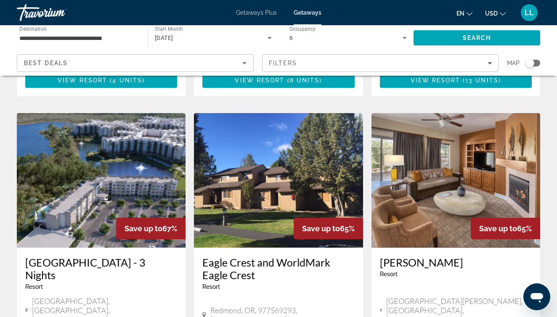
click at [117, 146] on img "Main content" at bounding box center [101, 180] width 169 height 135
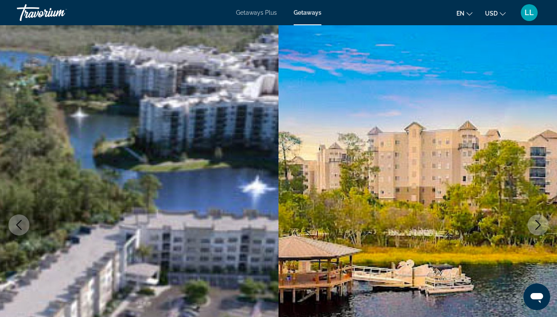
click at [539, 224] on icon "Next image" at bounding box center [538, 225] width 10 height 10
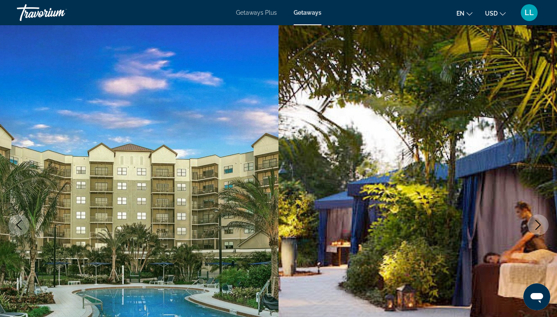
click at [539, 225] on icon "Next image" at bounding box center [538, 225] width 10 height 10
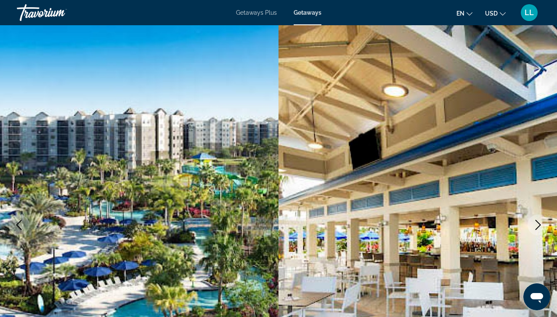
click at [540, 226] on icon "Next image" at bounding box center [538, 225] width 10 height 10
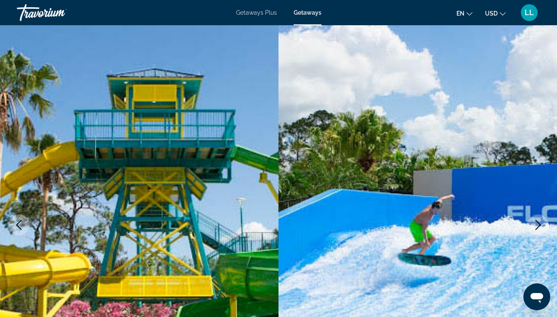
click at [540, 226] on icon "Next image" at bounding box center [538, 225] width 5 height 10
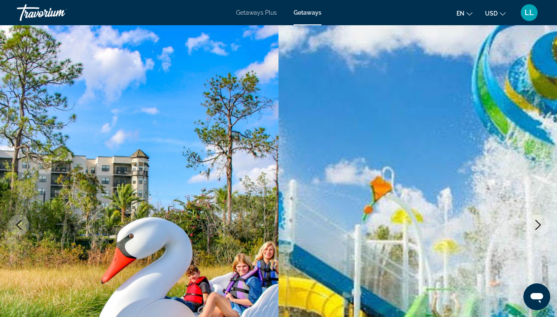
click at [540, 226] on icon "Next image" at bounding box center [538, 225] width 5 height 10
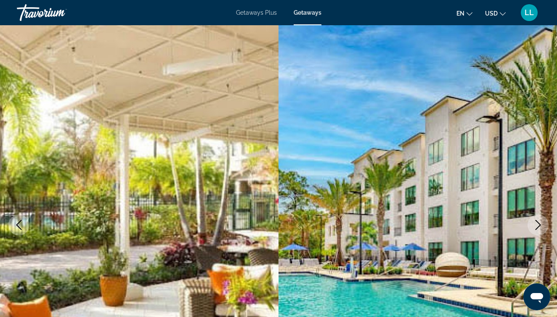
click at [540, 225] on icon "Next image" at bounding box center [538, 225] width 5 height 10
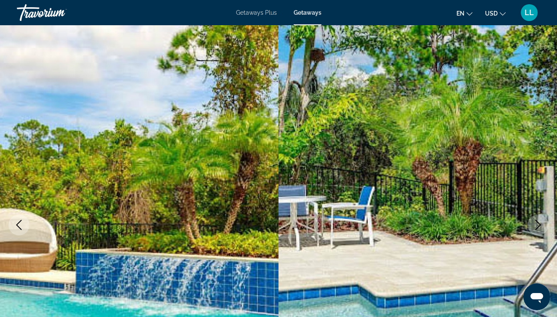
click at [540, 224] on icon "Next image" at bounding box center [538, 225] width 5 height 10
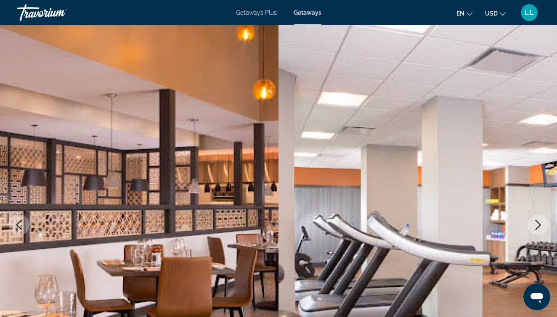
click at [540, 224] on icon "Next image" at bounding box center [538, 225] width 5 height 10
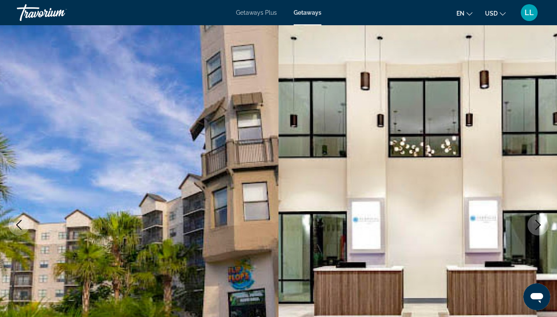
click at [540, 224] on icon "Next image" at bounding box center [538, 225] width 5 height 10
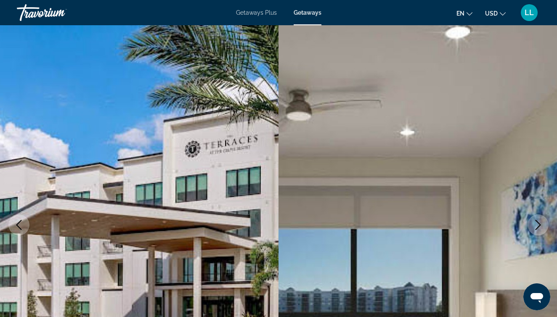
click at [540, 224] on icon "Next image" at bounding box center [538, 225] width 5 height 10
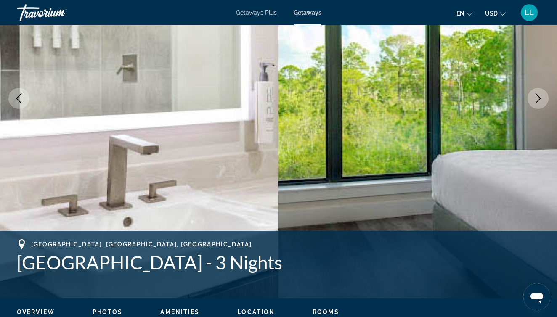
scroll to position [136, 0]
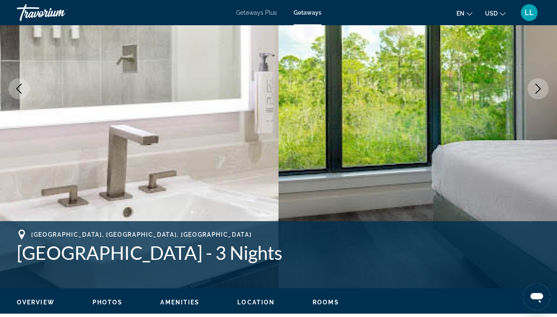
click at [541, 83] on button "Next image" at bounding box center [538, 88] width 21 height 21
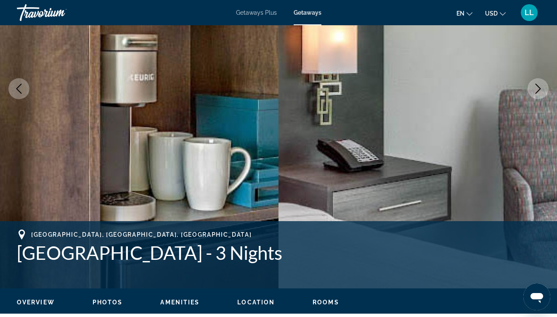
click at [542, 84] on icon "Next image" at bounding box center [538, 89] width 10 height 10
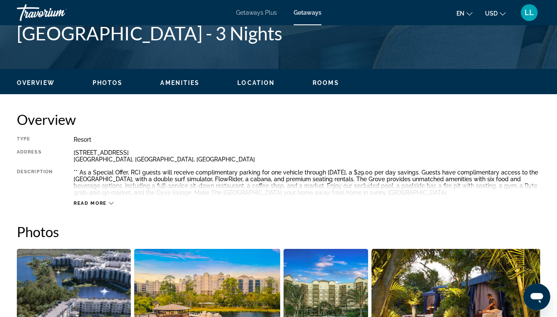
scroll to position [357, 0]
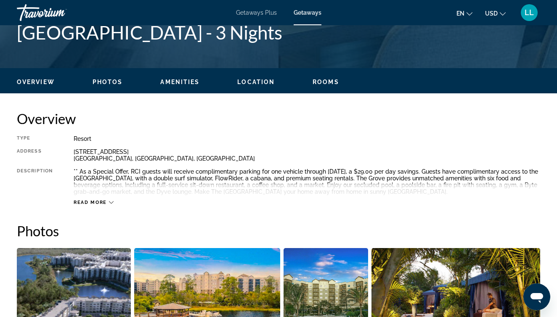
click at [328, 83] on span "Rooms" at bounding box center [326, 82] width 27 height 7
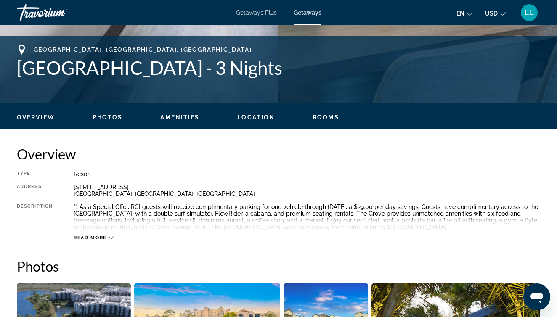
scroll to position [321, 0]
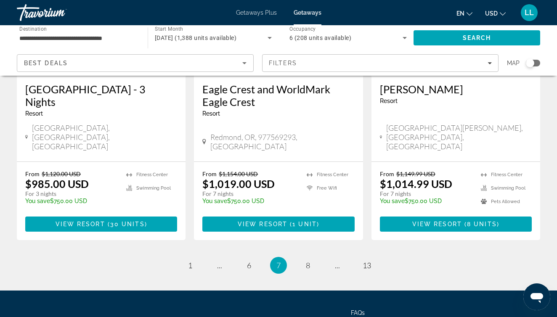
scroll to position [1107, 0]
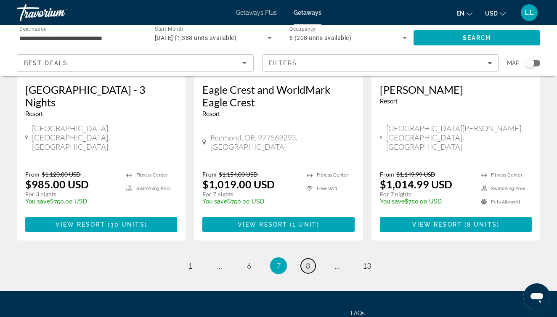
click at [309, 261] on span "8" at bounding box center [308, 265] width 4 height 9
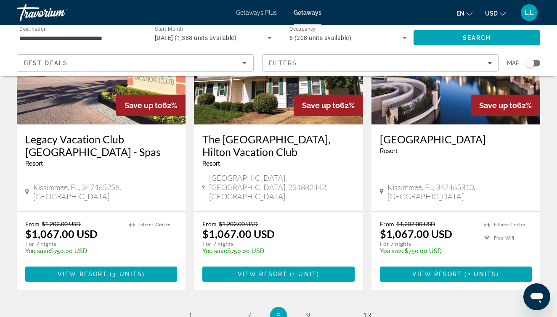
scroll to position [1091, 0]
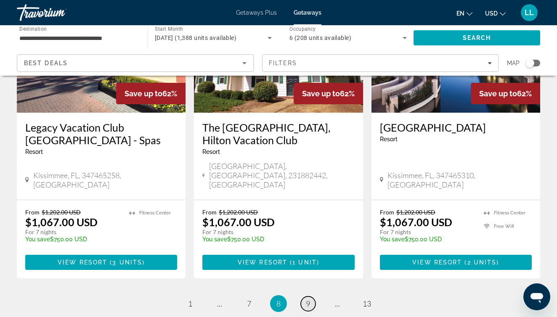
click at [310, 299] on span "9" at bounding box center [308, 303] width 4 height 9
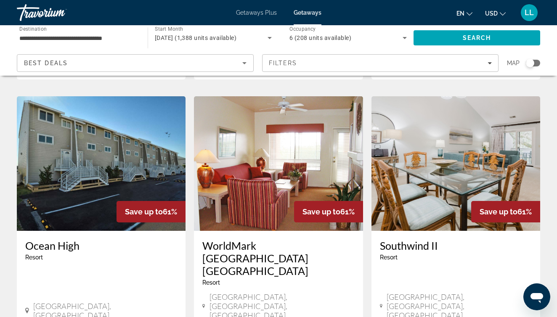
scroll to position [634, 0]
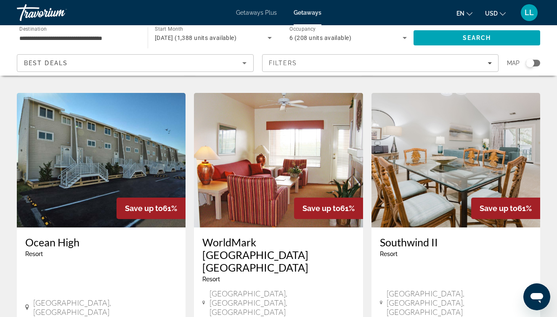
click at [487, 125] on img "Main content" at bounding box center [456, 160] width 169 height 135
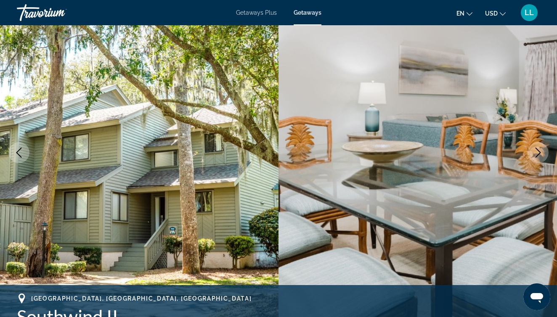
scroll to position [99, 0]
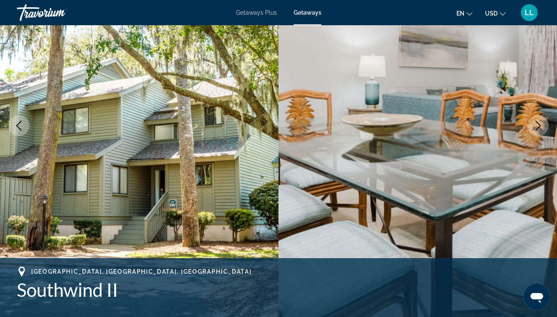
click at [541, 129] on icon "Next image" at bounding box center [538, 126] width 10 height 10
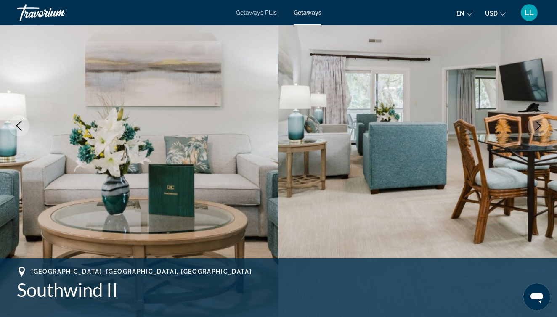
click at [541, 129] on icon "Next image" at bounding box center [538, 126] width 10 height 10
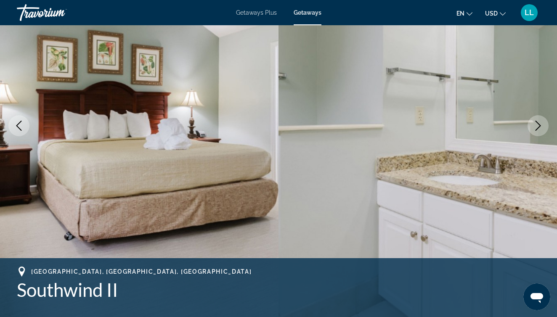
click at [539, 124] on icon "Next image" at bounding box center [538, 126] width 10 height 10
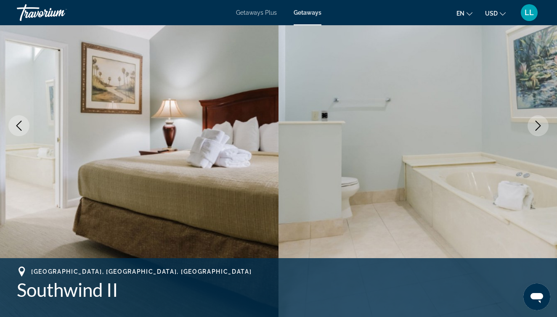
click at [539, 124] on icon "Next image" at bounding box center [538, 126] width 10 height 10
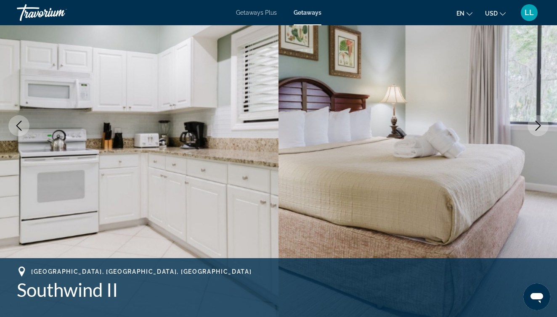
click at [539, 124] on icon "Next image" at bounding box center [538, 126] width 10 height 10
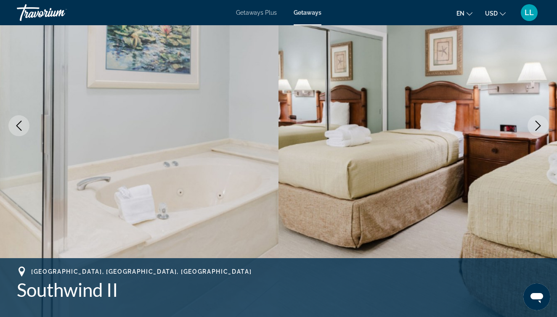
click at [539, 124] on icon "Next image" at bounding box center [538, 126] width 10 height 10
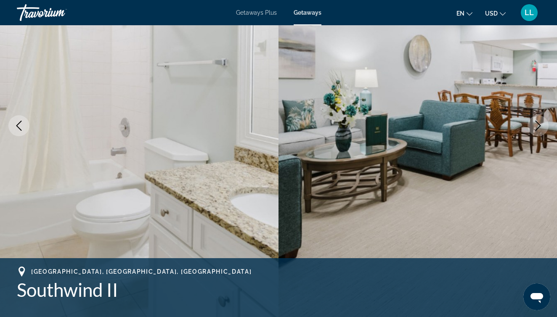
click at [539, 125] on icon "Next image" at bounding box center [538, 126] width 5 height 10
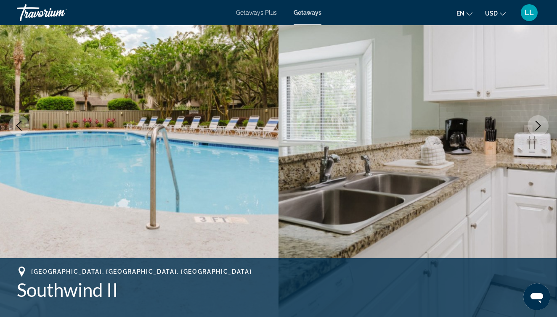
click at [539, 125] on icon "Next image" at bounding box center [538, 126] width 5 height 10
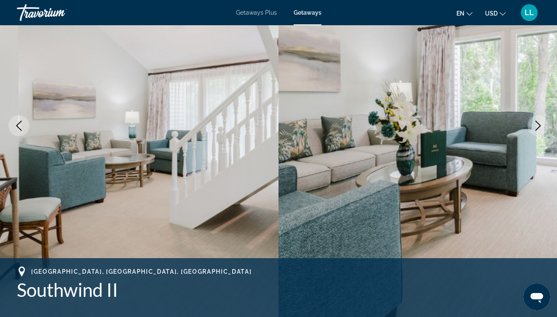
click at [539, 125] on icon "Next image" at bounding box center [538, 126] width 5 height 10
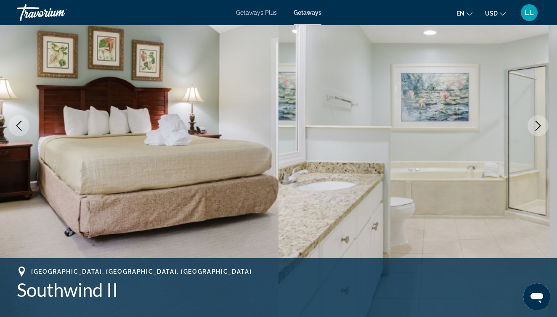
click at [539, 125] on icon "Next image" at bounding box center [538, 126] width 5 height 10
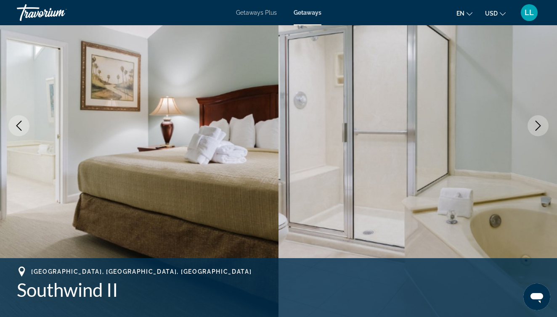
click at [539, 125] on icon "Next image" at bounding box center [538, 126] width 5 height 10
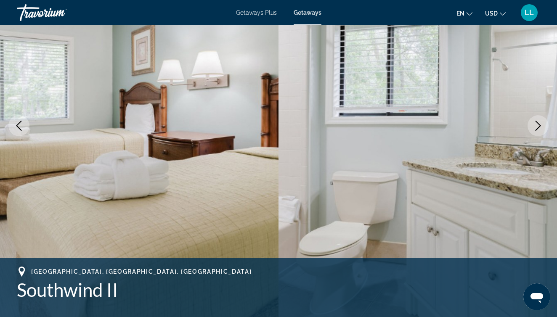
click at [539, 125] on icon "Next image" at bounding box center [538, 126] width 5 height 10
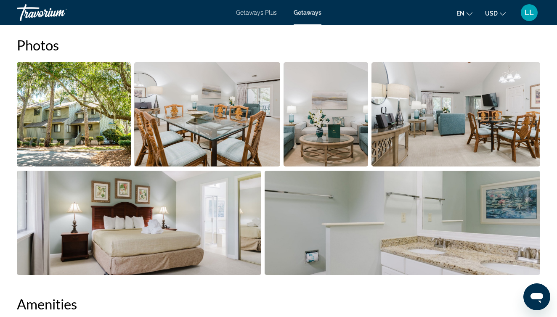
scroll to position [539, 0]
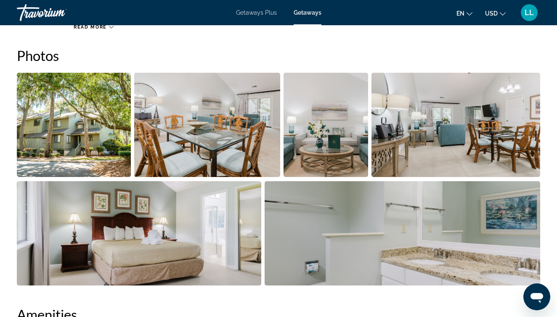
click at [449, 130] on img "Open full-screen image slider" at bounding box center [456, 125] width 169 height 104
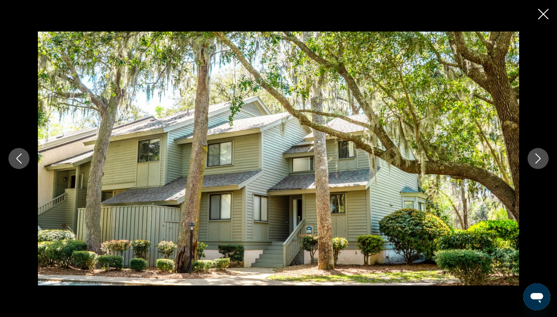
click at [544, 16] on icon "Close slideshow" at bounding box center [543, 14] width 11 height 11
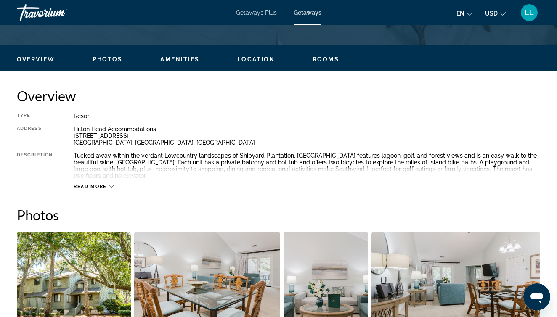
scroll to position [377, 0]
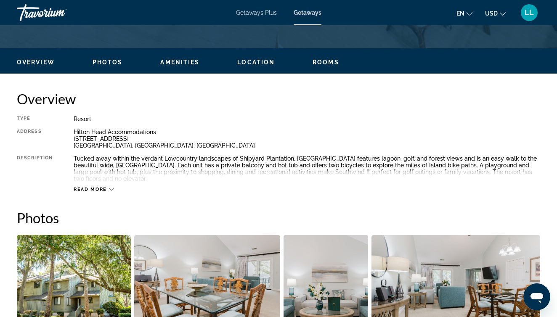
click at [327, 62] on span "Rooms" at bounding box center [326, 62] width 27 height 7
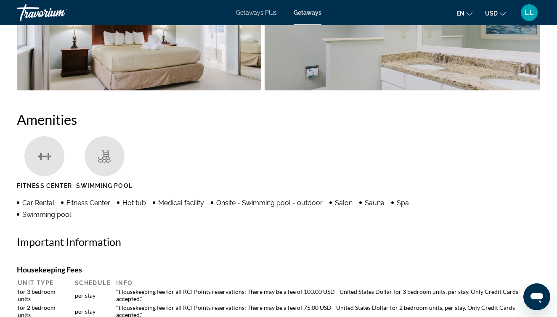
scroll to position [733, 0]
